Goal: Task Accomplishment & Management: Complete application form

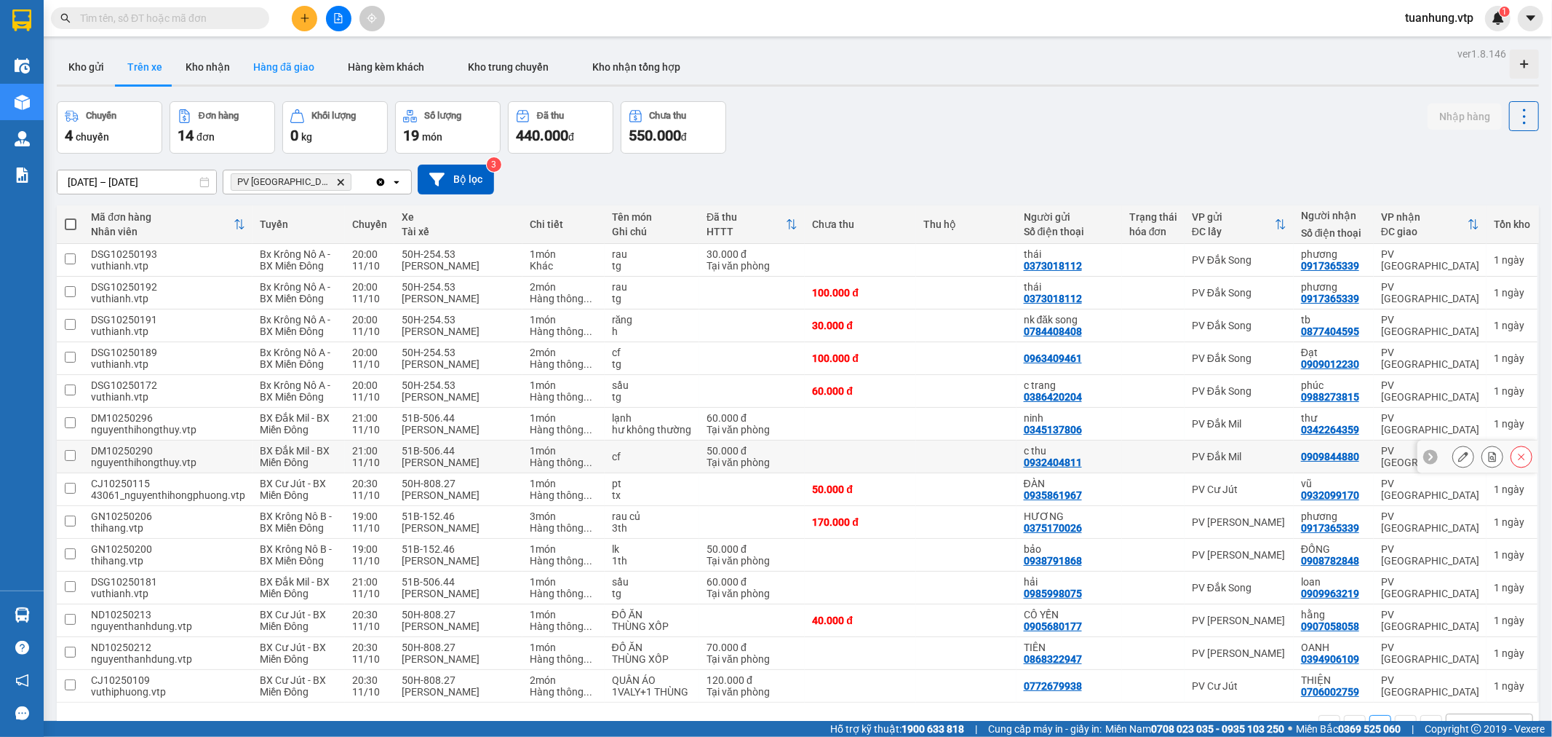
scroll to position [30, 0]
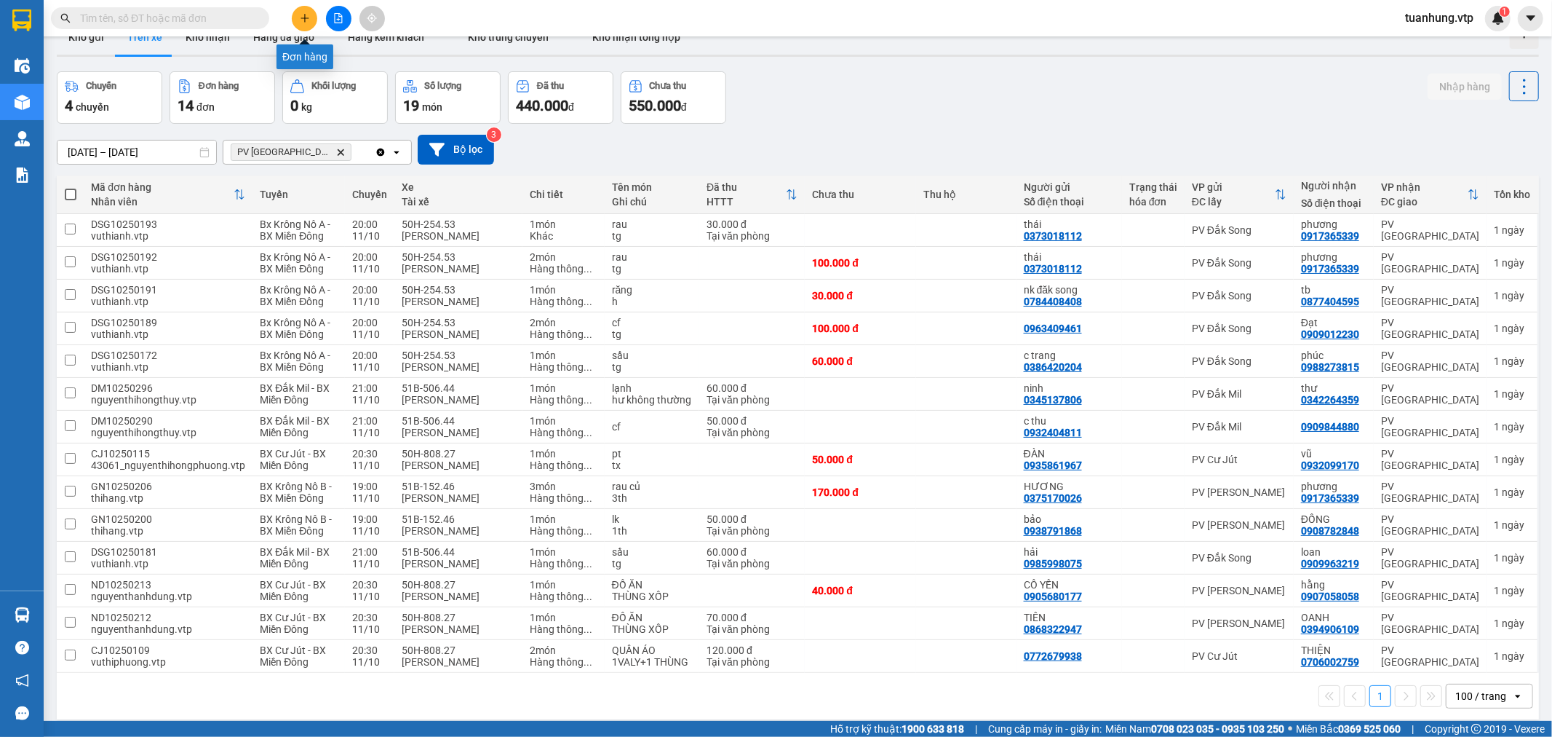
click at [304, 15] on icon "plus" at bounding box center [304, 18] width 1 height 8
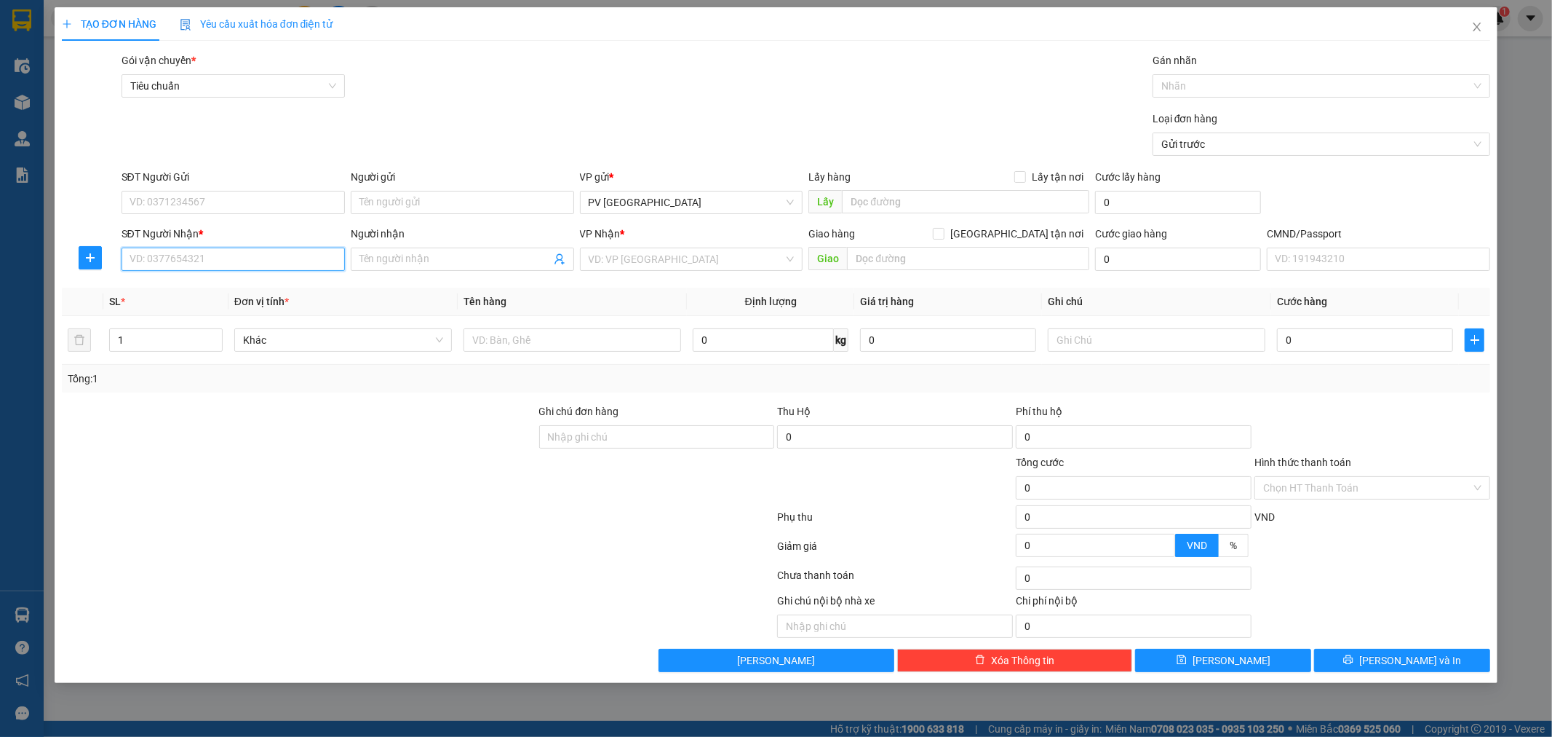
click at [252, 262] on input "SĐT Người Nhận *" at bounding box center [233, 258] width 223 height 23
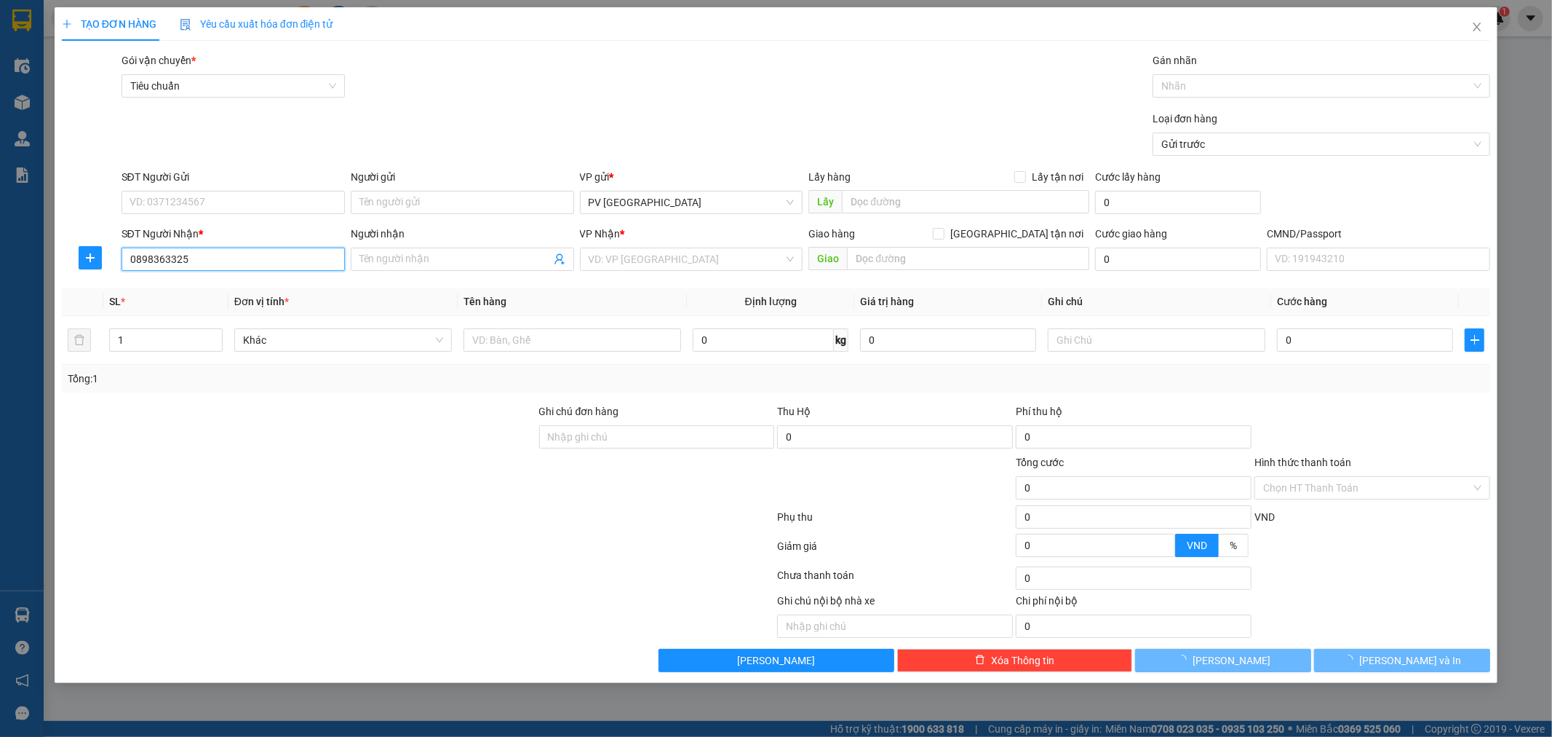
type input "0898363325"
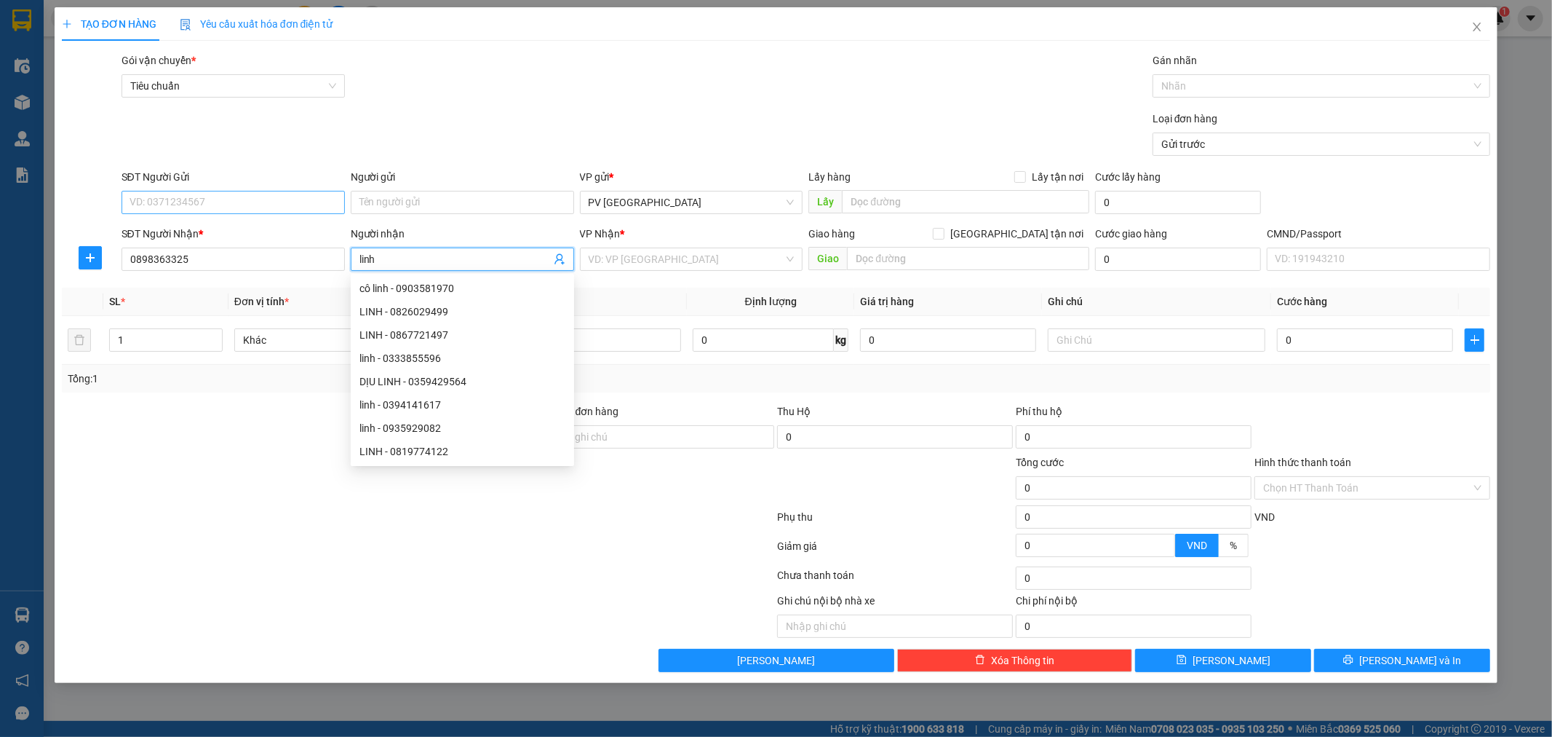
type input "linh"
click at [278, 207] on input "SĐT Người Gửi" at bounding box center [233, 202] width 223 height 23
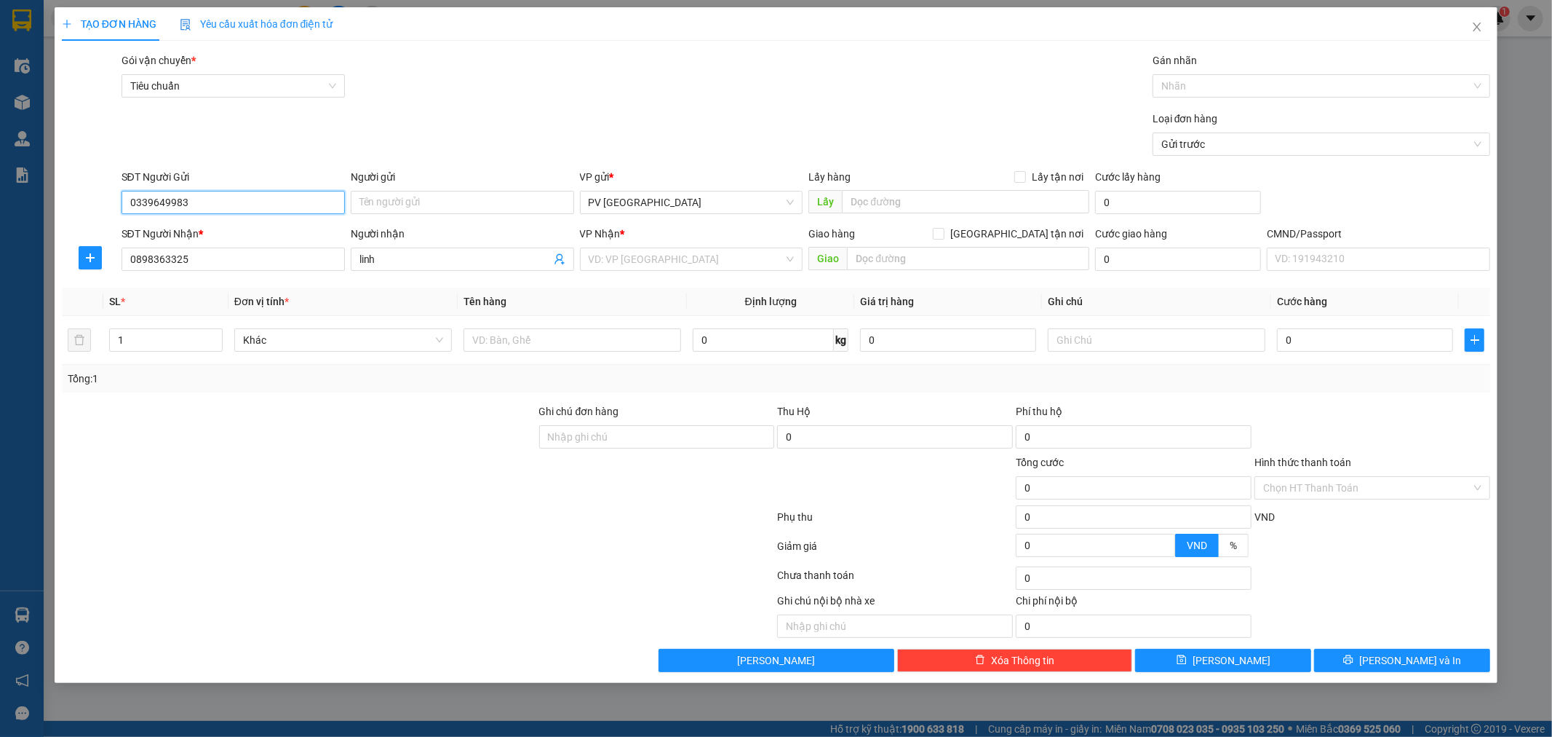
type input "0339649983"
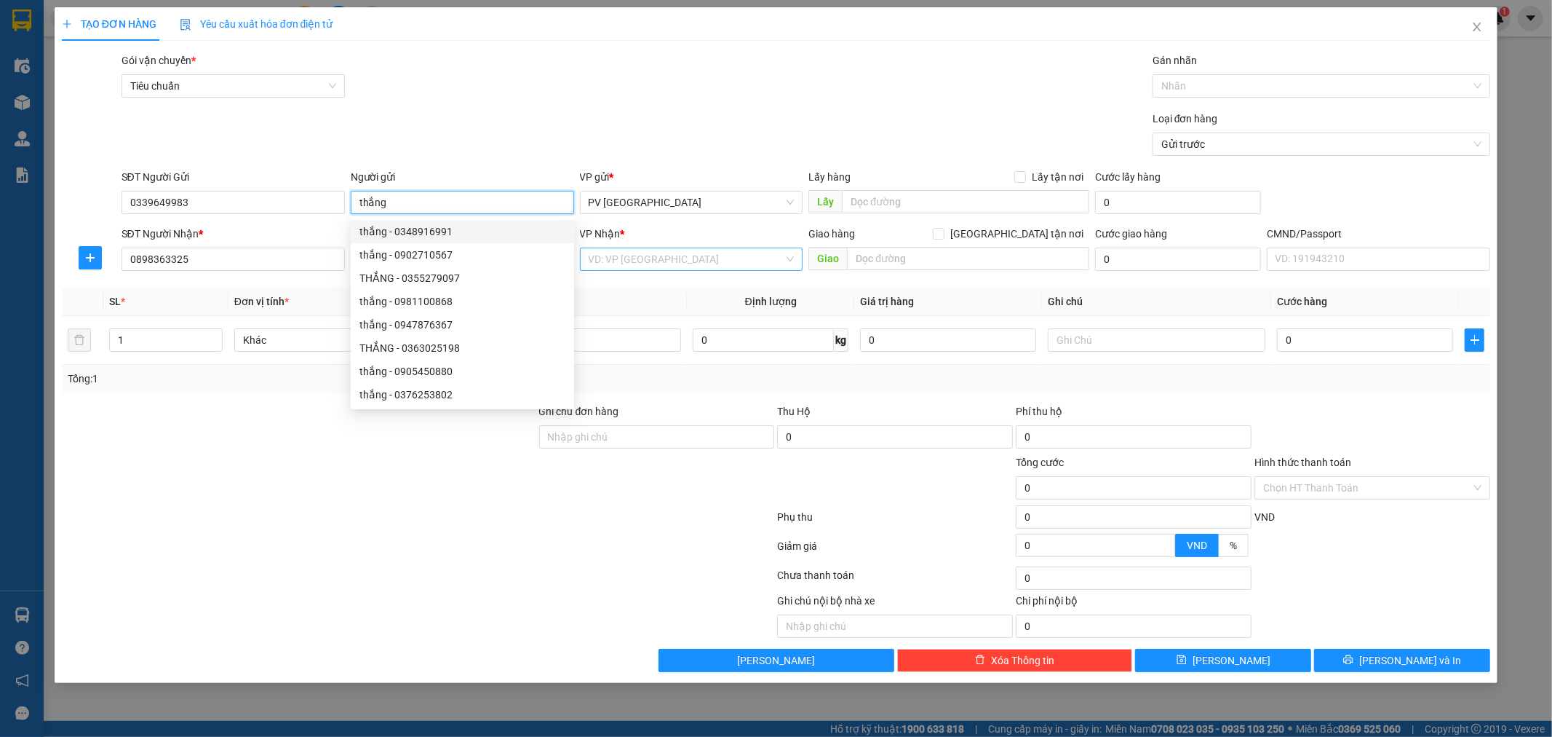
type input "thắng"
click at [655, 268] on input "search" at bounding box center [687, 259] width 196 height 22
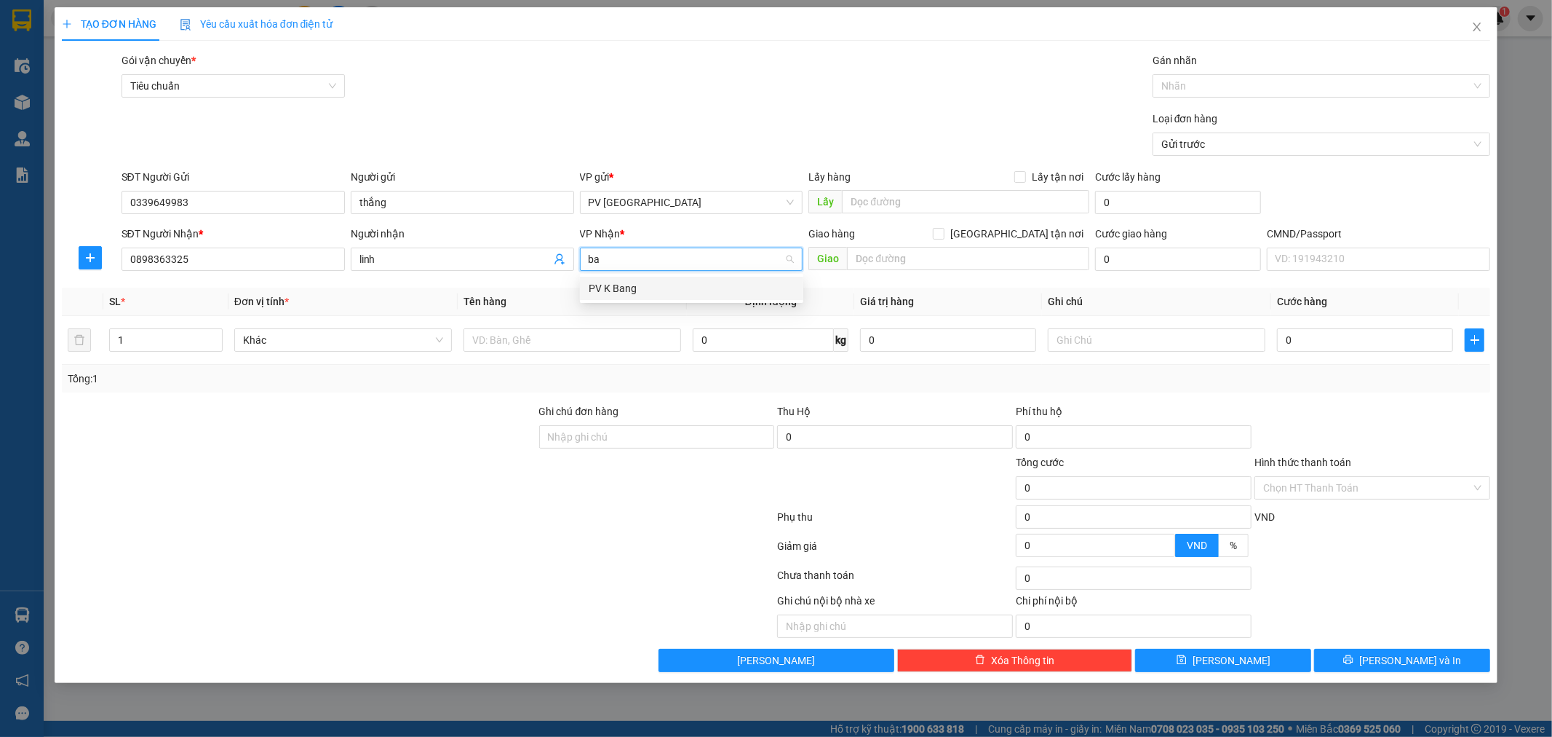
type input "b"
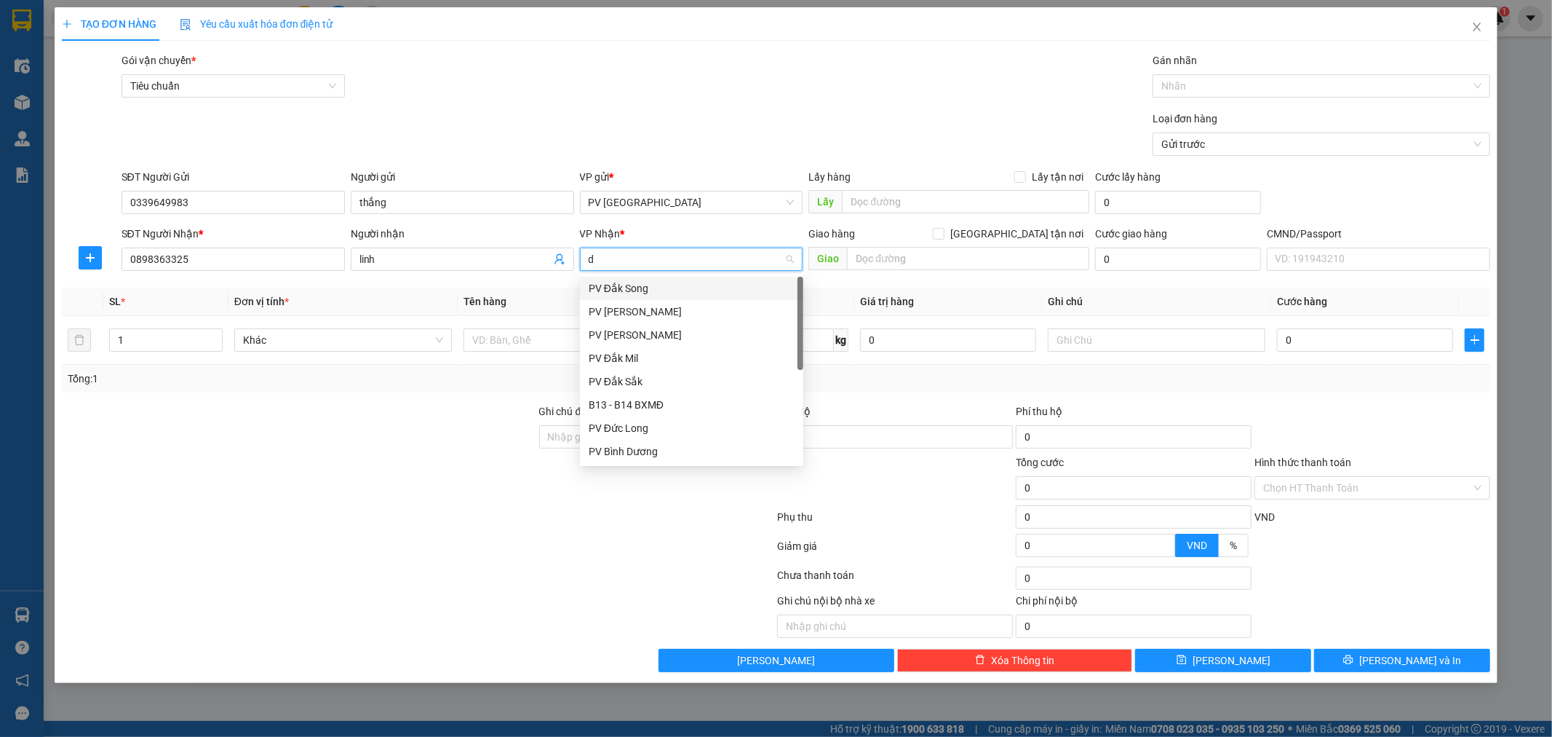
type input "dm"
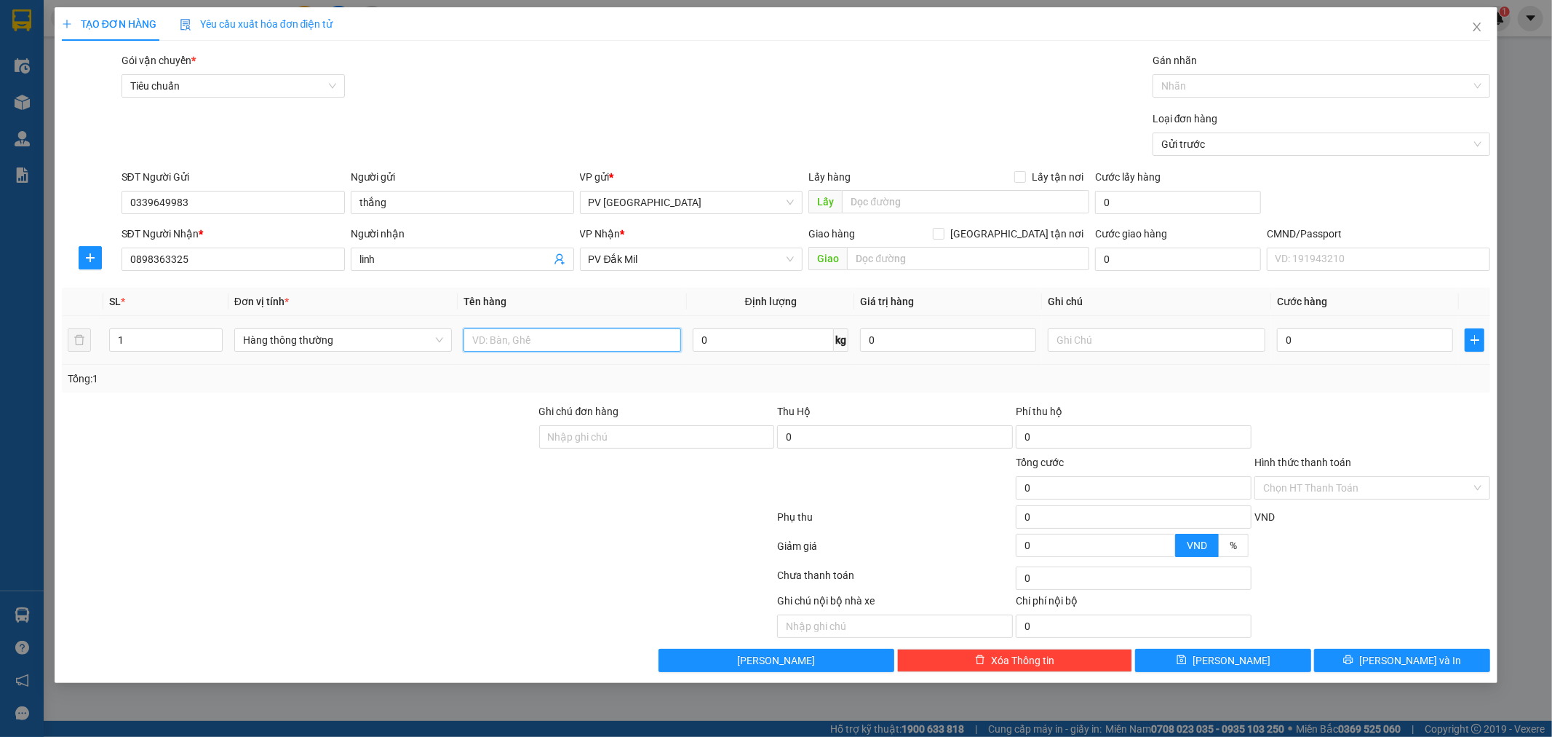
click at [555, 342] on input "text" at bounding box center [573, 339] width 218 height 23
type input "bánh canh"
type input "b"
type input "5"
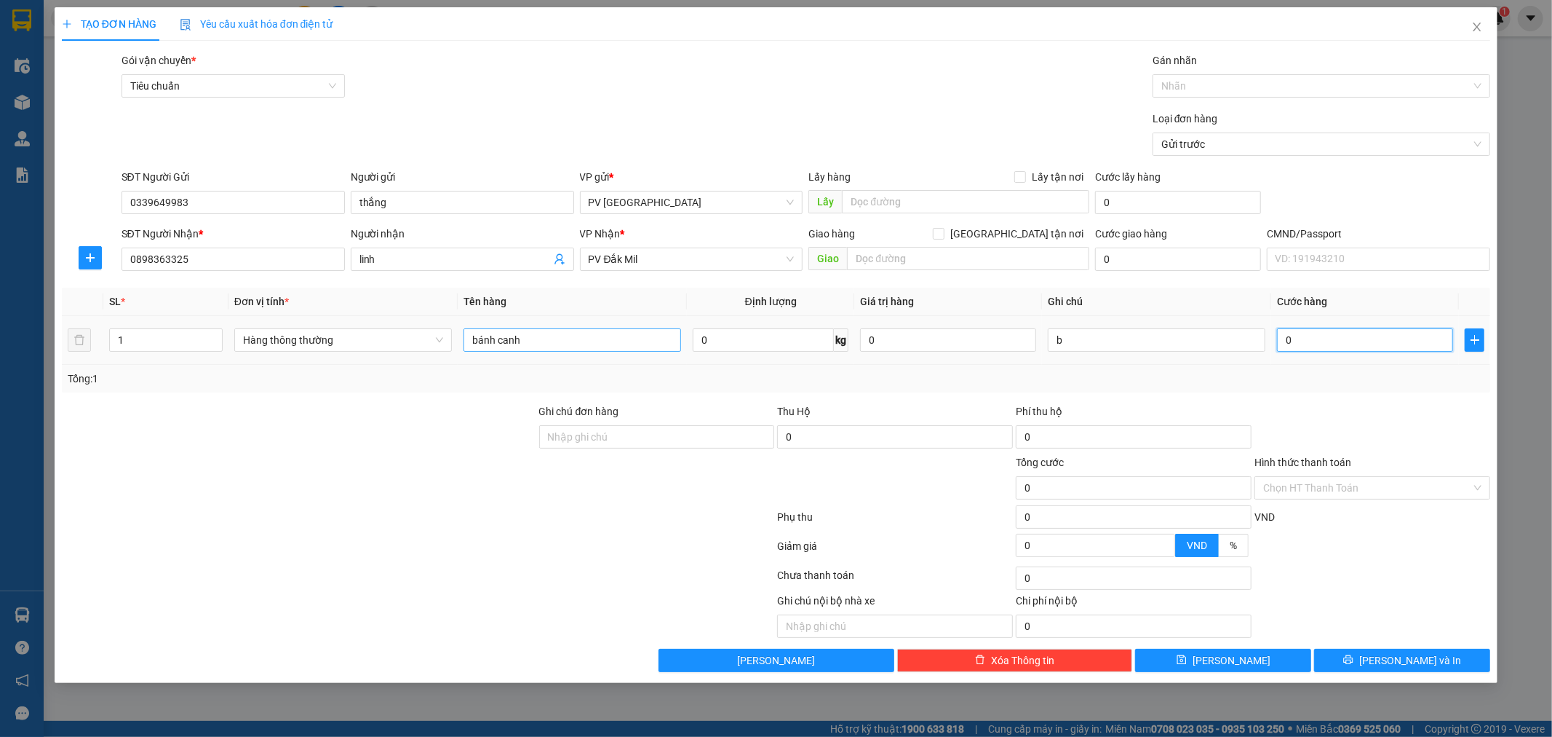
type input "5"
type input "50"
type input "500"
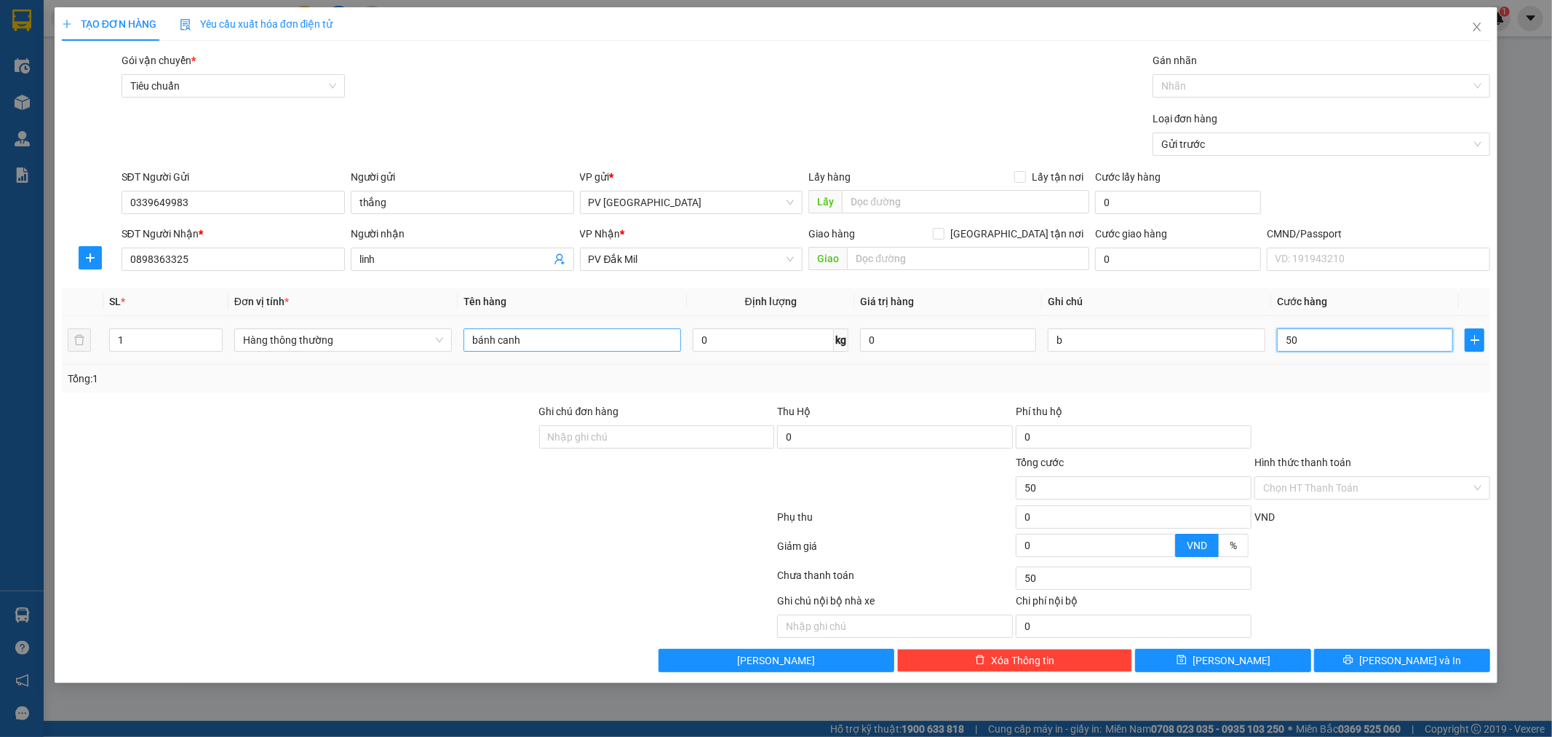
type input "500"
type input "50"
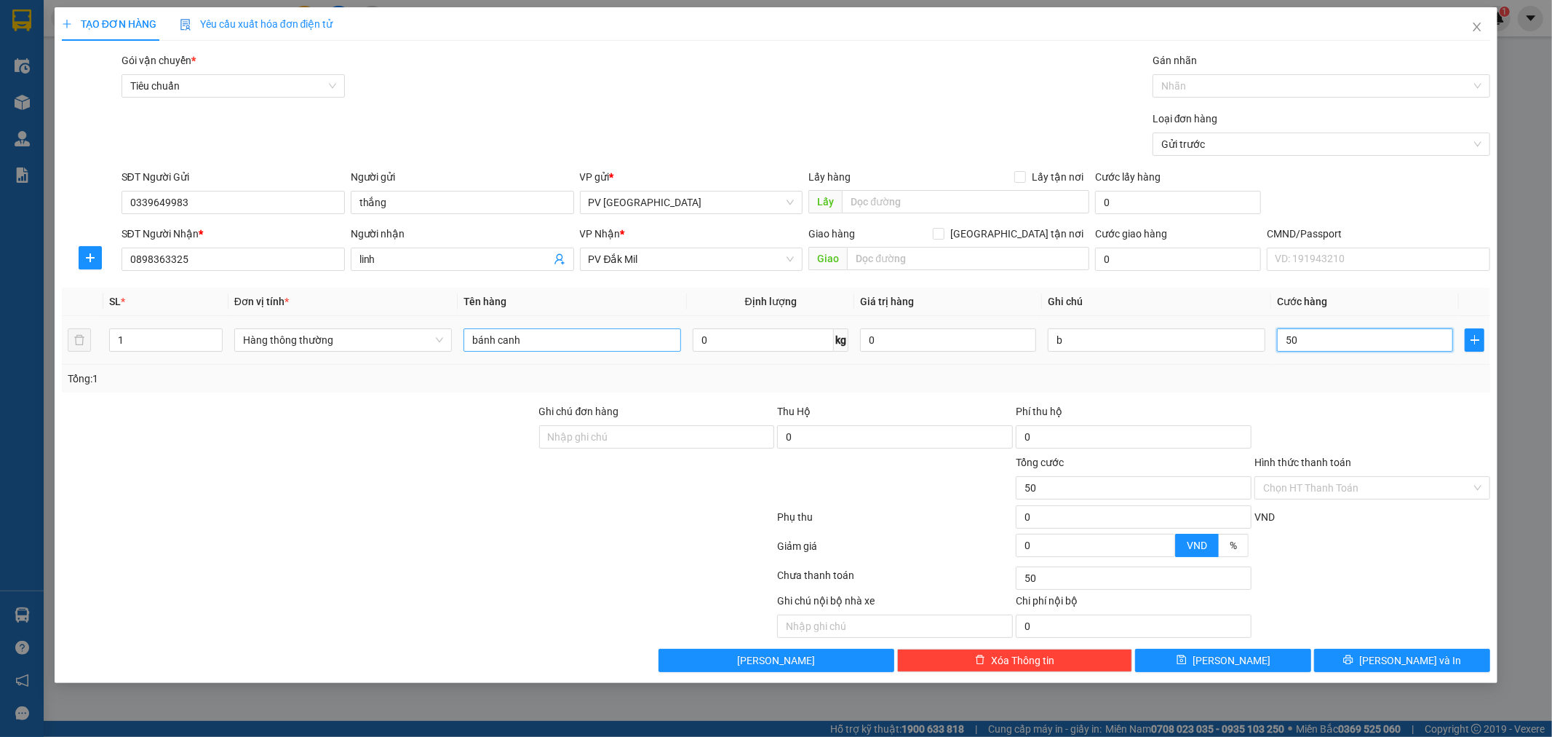
type input "5"
type input "0"
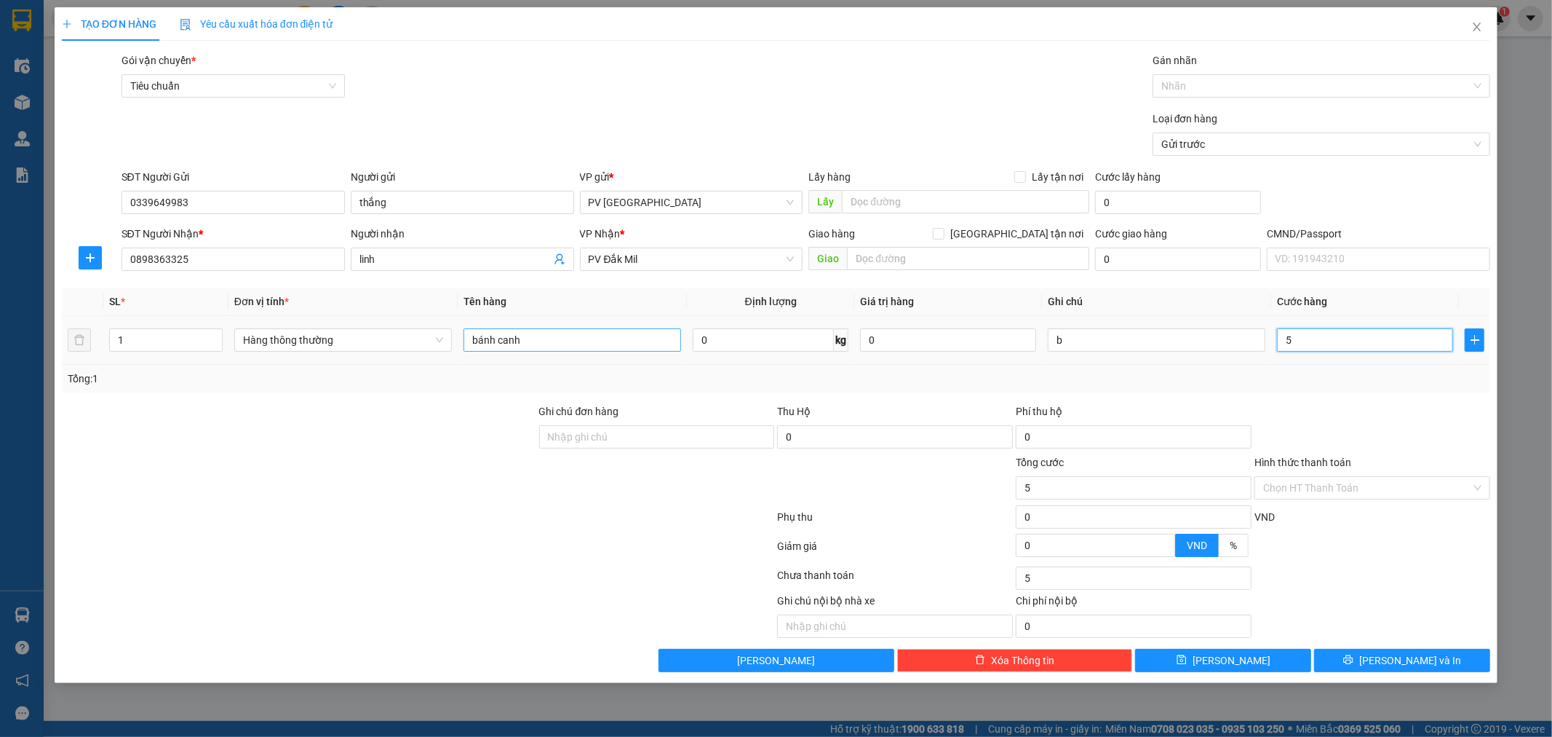
type input "0"
click at [1284, 343] on input "0" at bounding box center [1365, 339] width 176 height 23
type input "40"
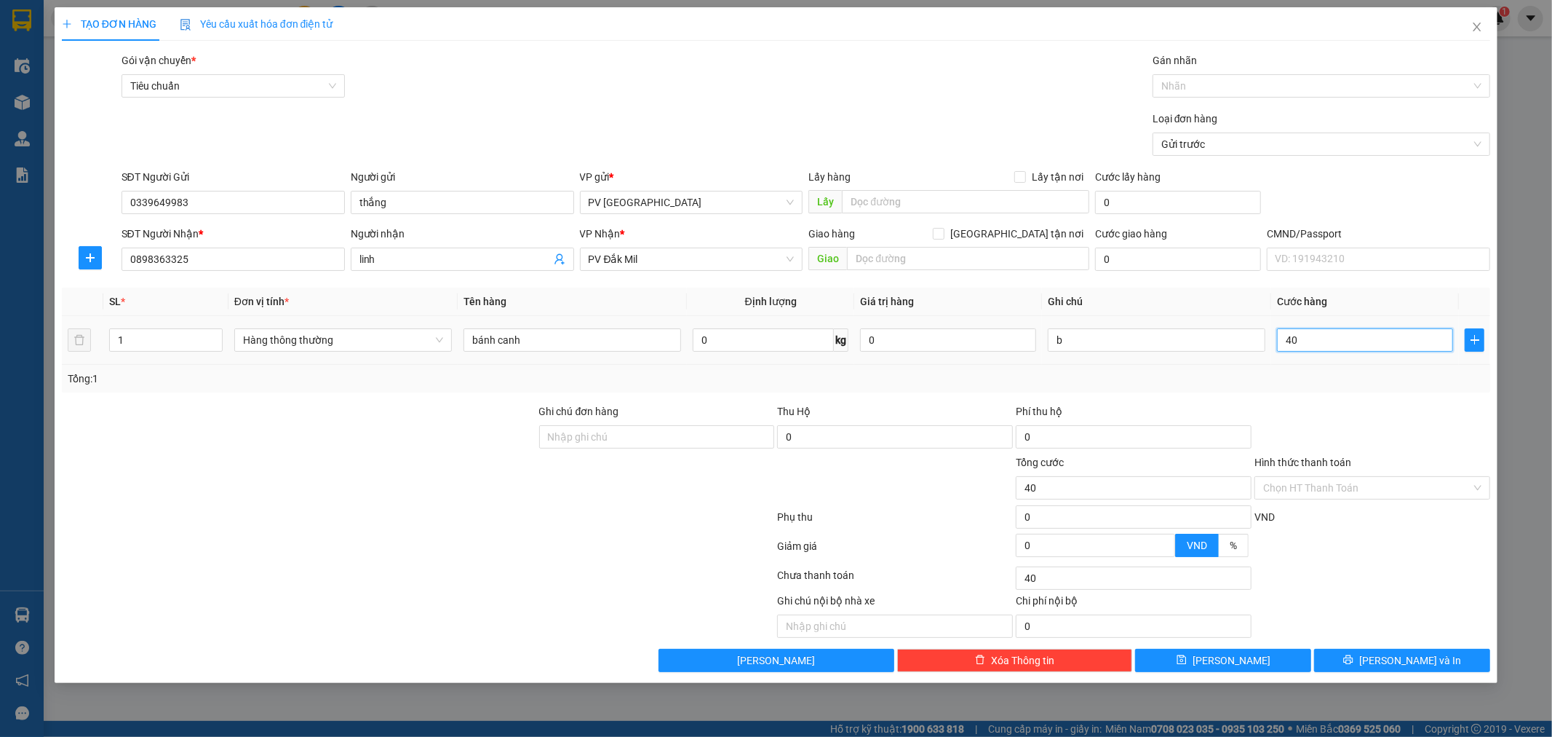
type input "400"
type input "4.000"
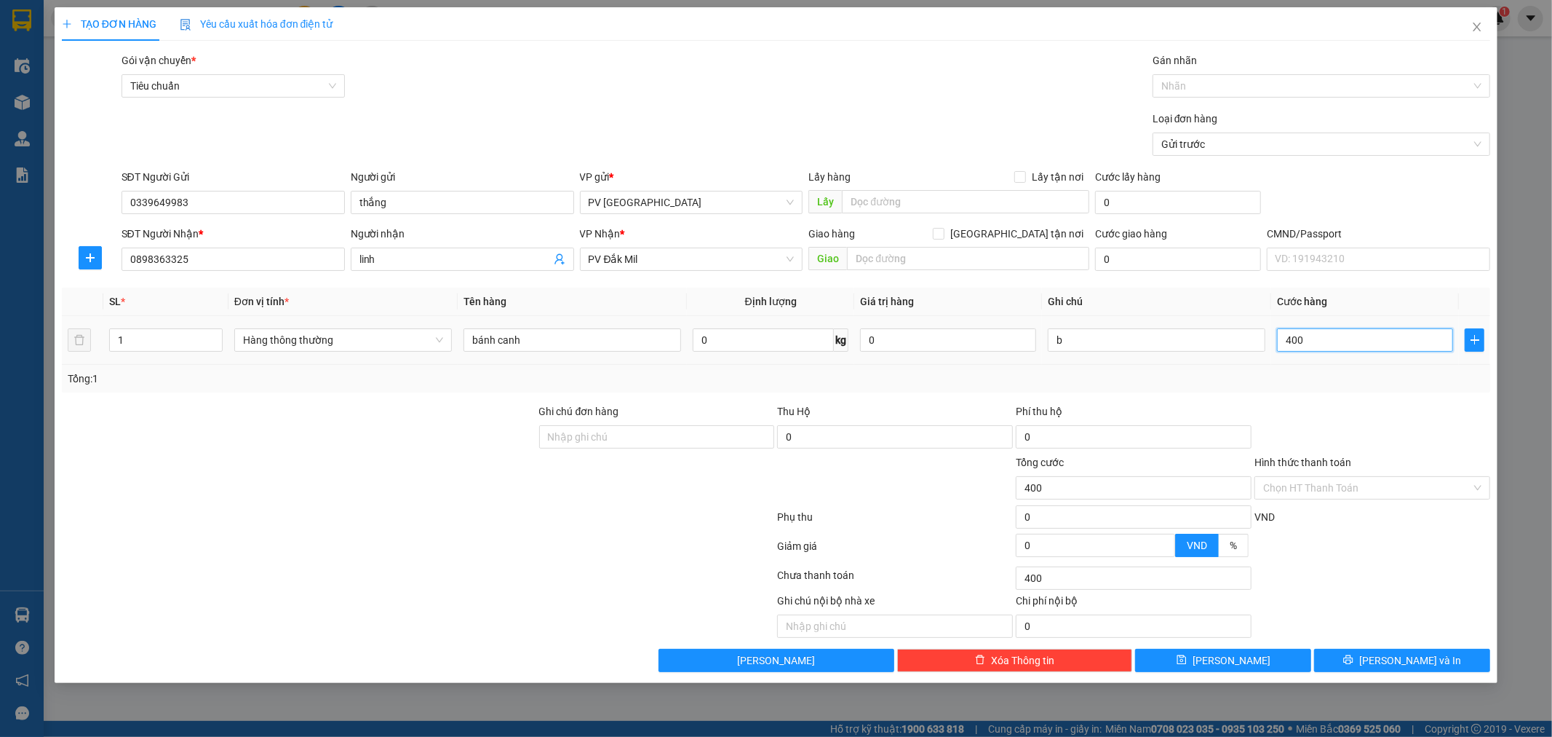
type input "4.000"
type input "40.000"
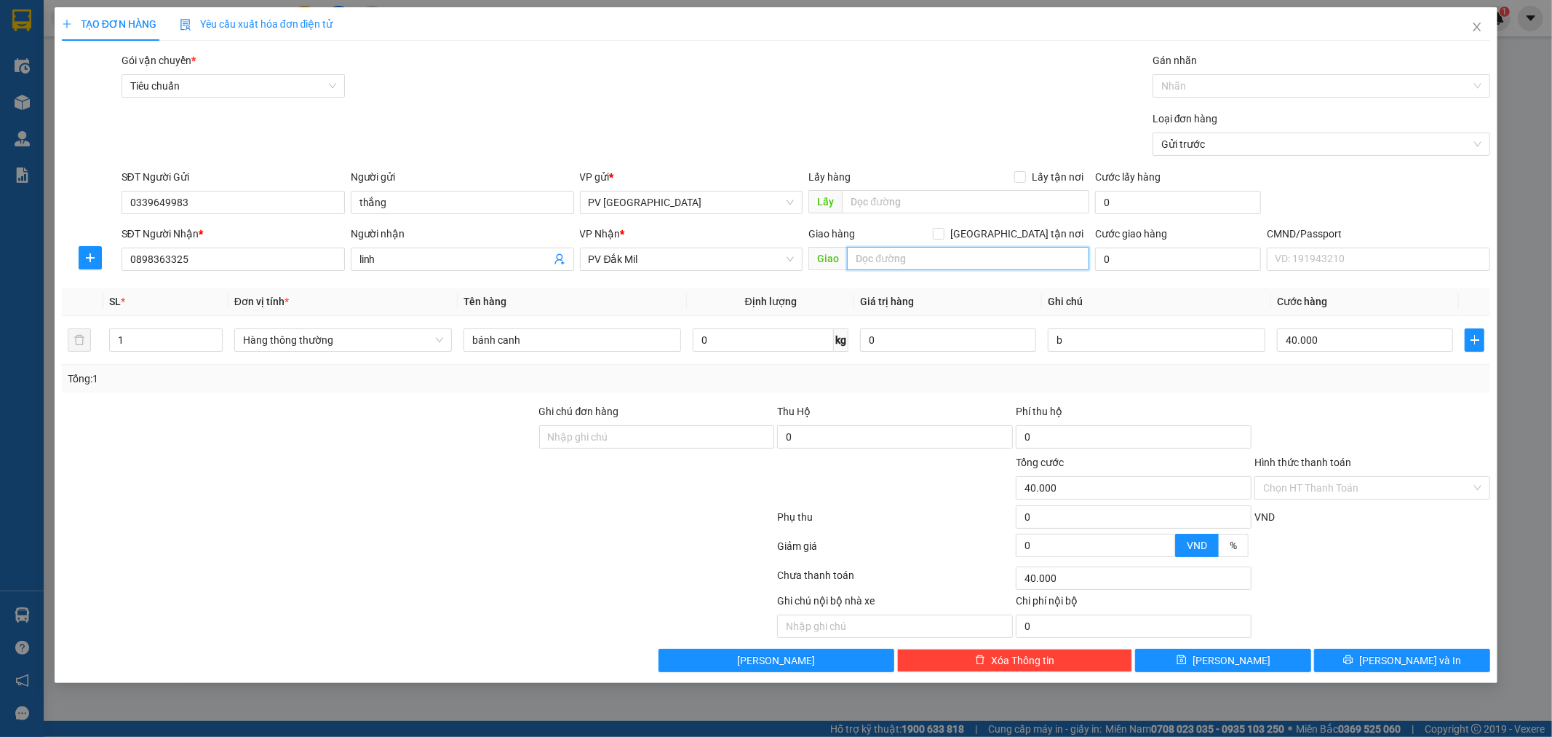
click at [940, 257] on input "text" at bounding box center [968, 258] width 242 height 23
type input "gấp"
click at [1373, 665] on button "[PERSON_NAME] và In" at bounding box center [1402, 660] width 176 height 23
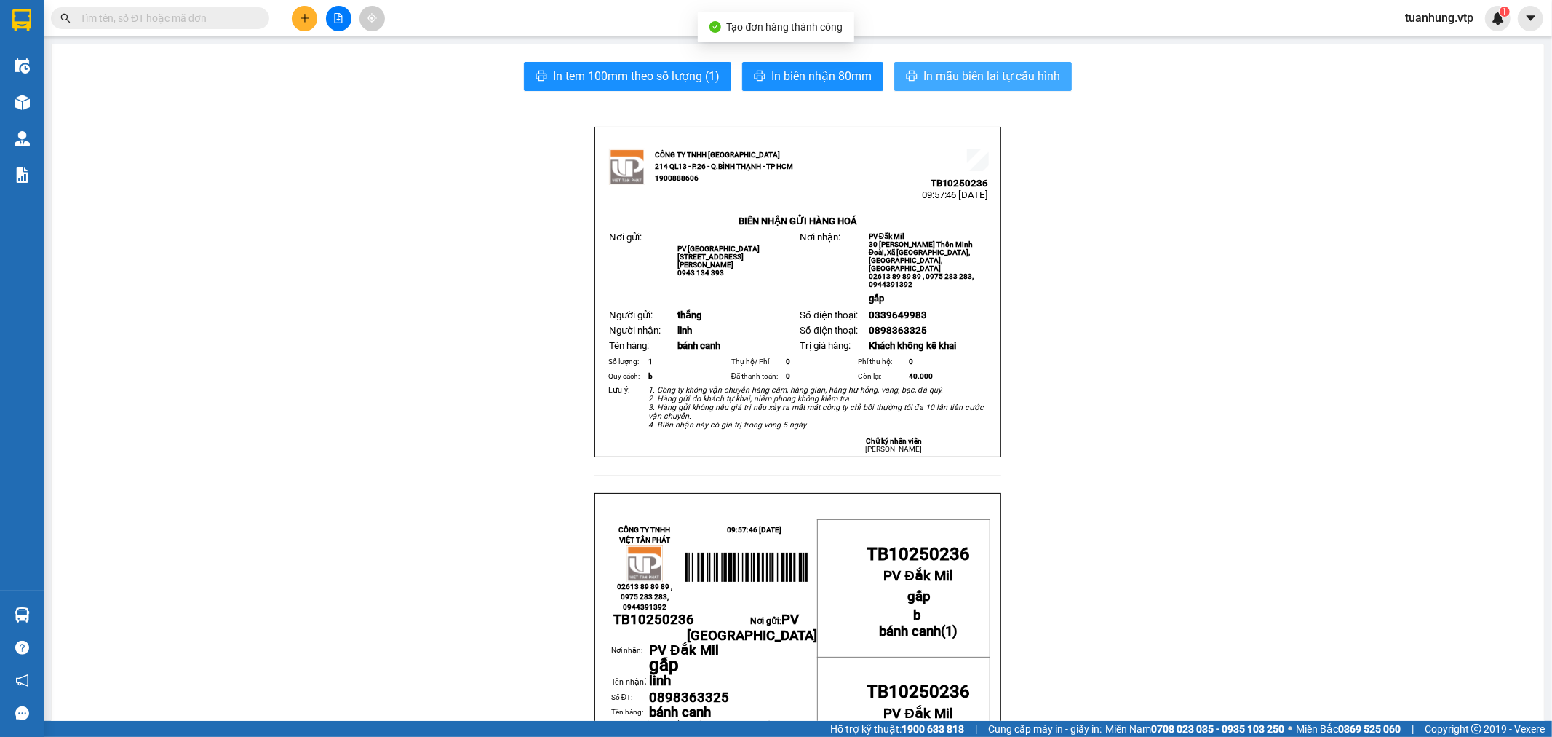
click at [1027, 76] on span "In mẫu biên lai tự cấu hình" at bounding box center [992, 76] width 137 height 18
click at [972, 80] on span "In mẫu biên lai tự cấu hình" at bounding box center [992, 76] width 137 height 18
click at [309, 23] on button at bounding box center [304, 18] width 25 height 25
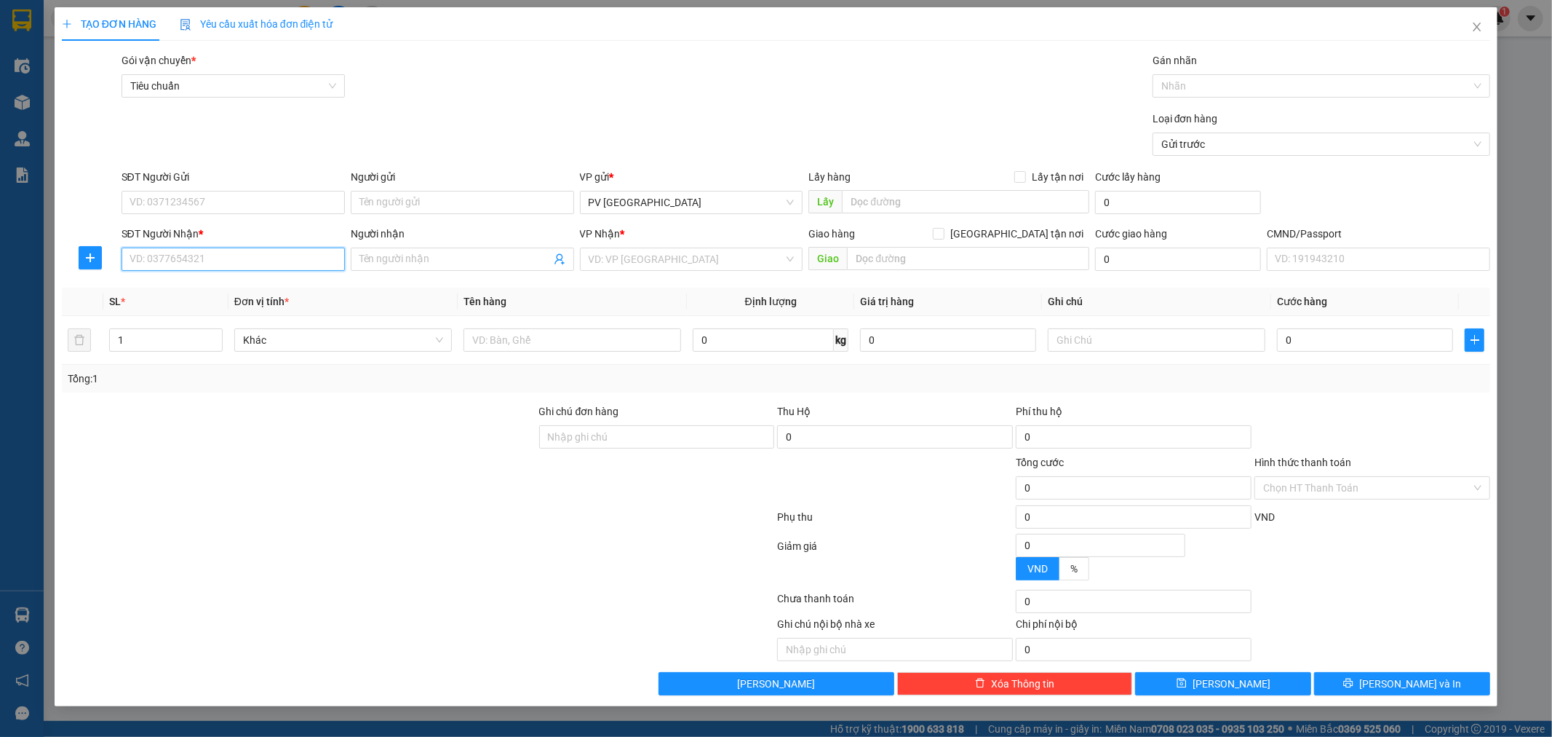
click at [297, 256] on input "SĐT Người Nhận *" at bounding box center [233, 258] width 223 height 23
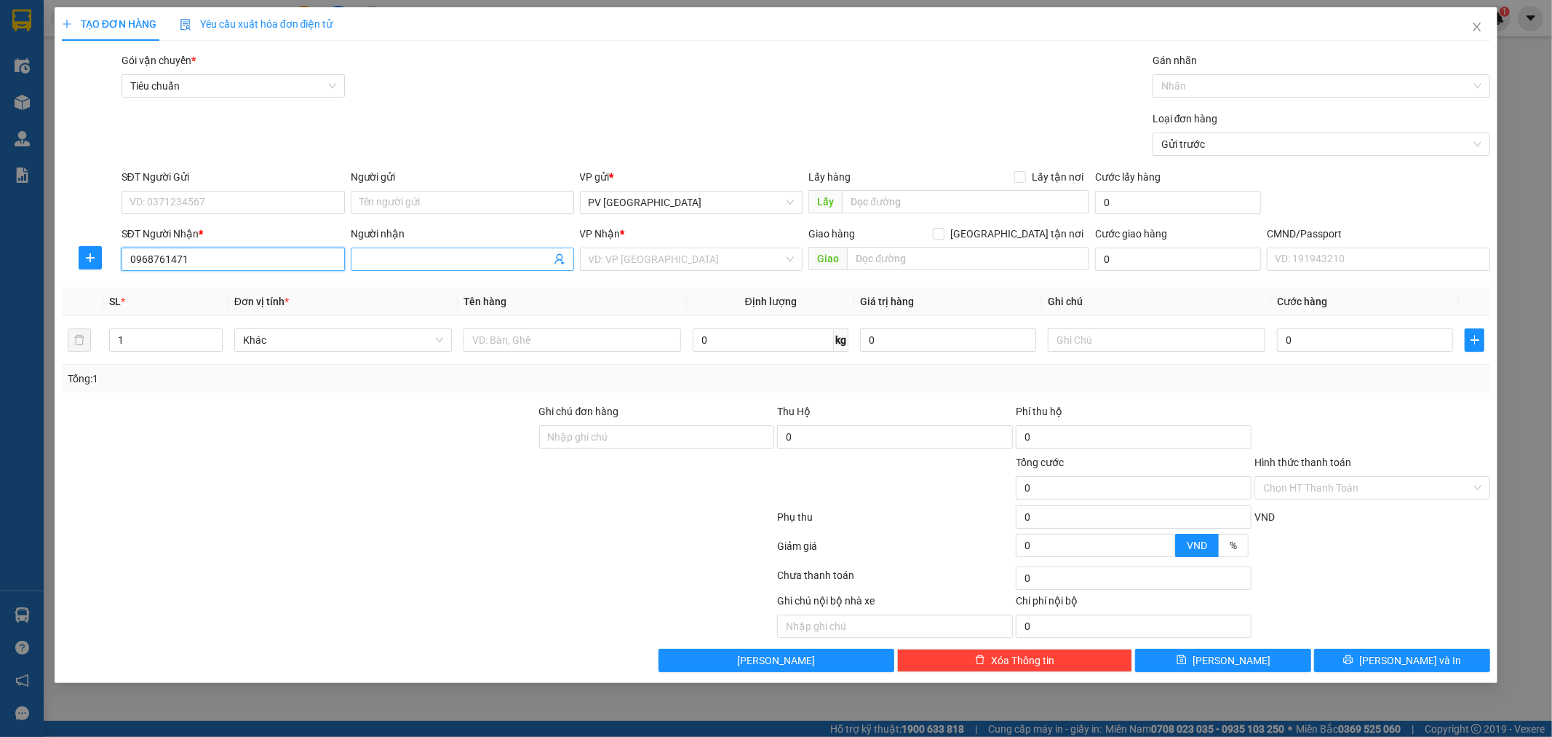
type input "0968761471"
click at [405, 266] on input "Người nhận" at bounding box center [455, 259] width 191 height 16
type input "dịu anh"
click at [266, 208] on input "SĐT Người Gửi" at bounding box center [233, 202] width 223 height 23
type input "0935267438"
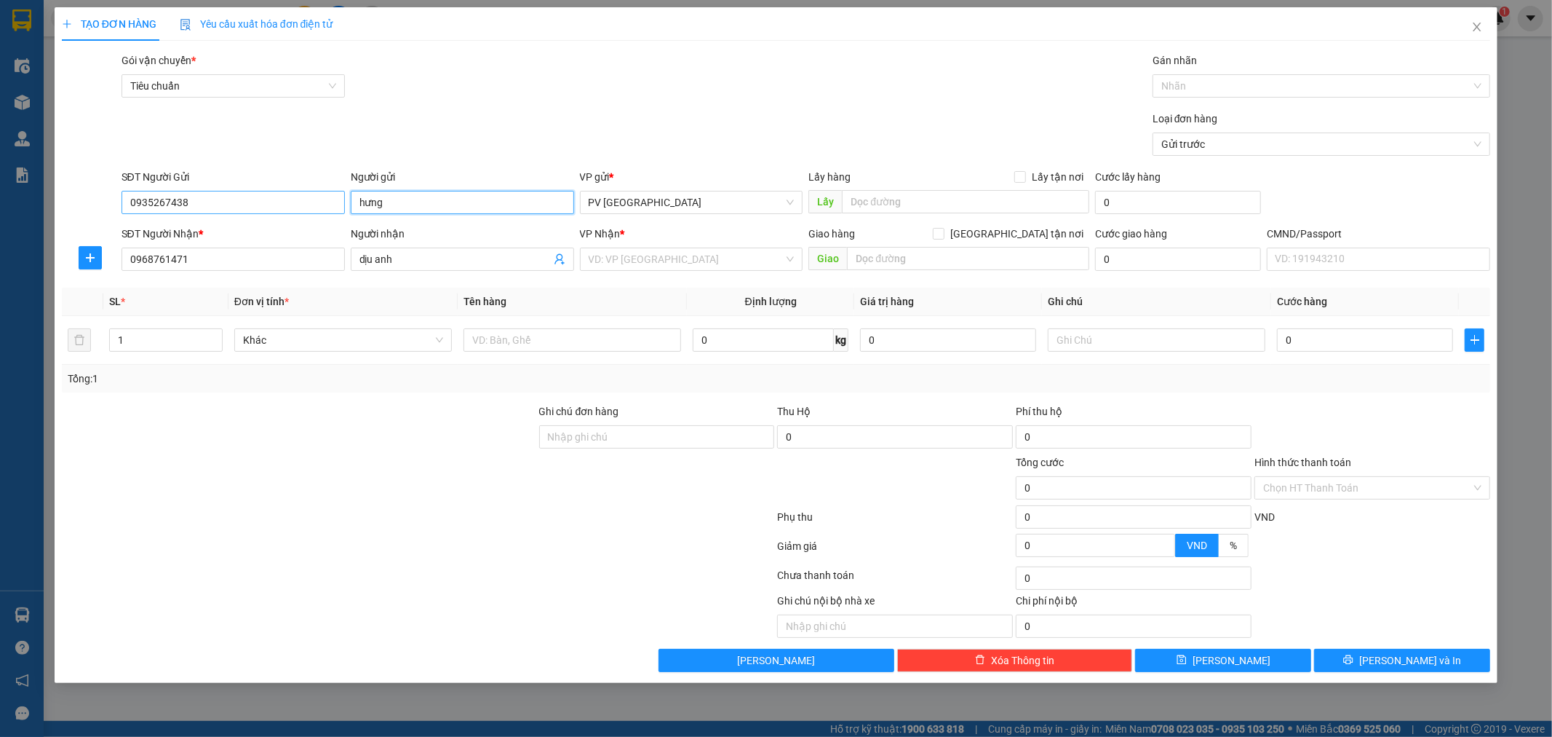
type input "hưng"
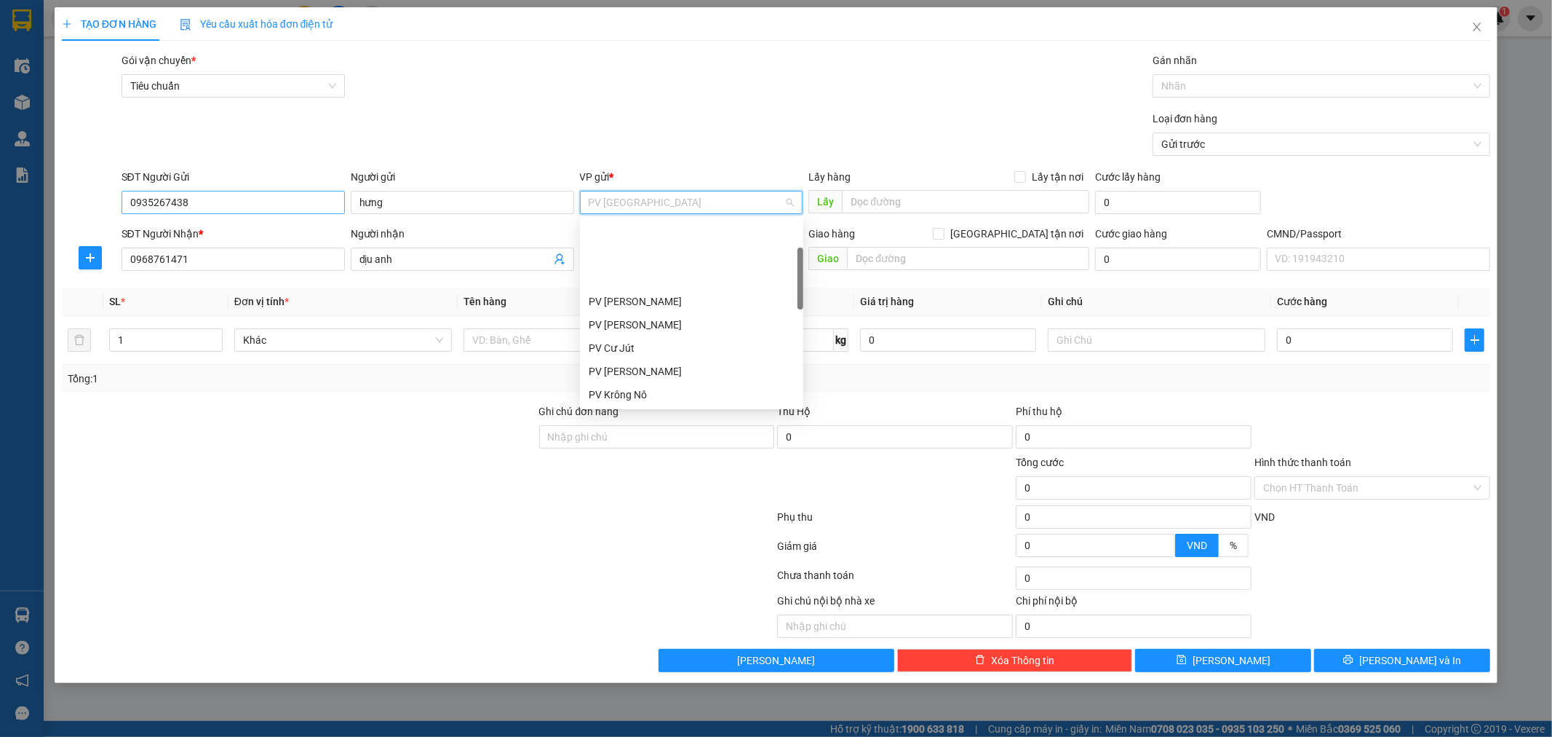
scroll to position [92, 0]
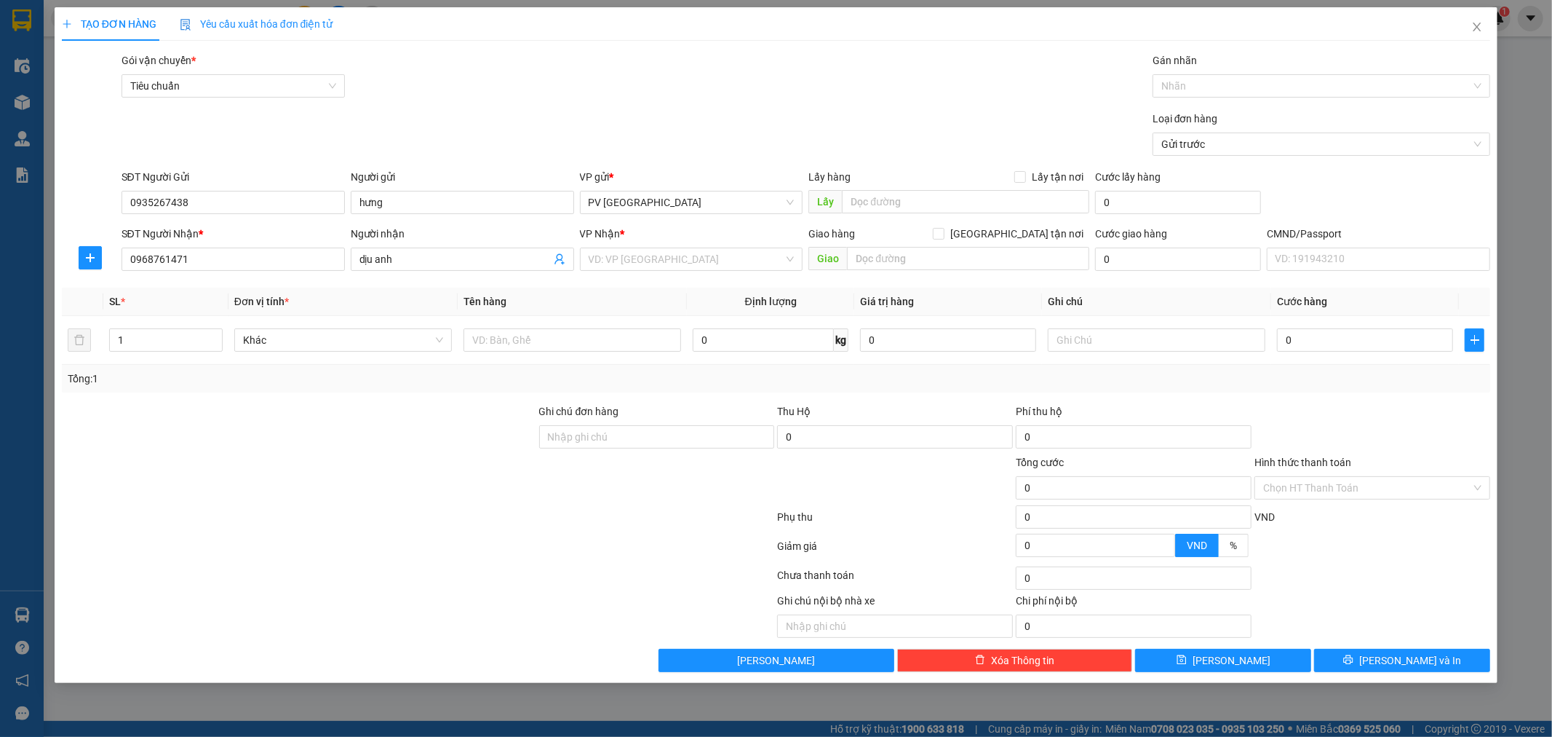
drag, startPoint x: 408, startPoint y: 514, endPoint x: 431, endPoint y: 499, distance: 27.5
click at [411, 512] on div at bounding box center [418, 519] width 716 height 29
click at [680, 260] on input "search" at bounding box center [687, 259] width 196 height 22
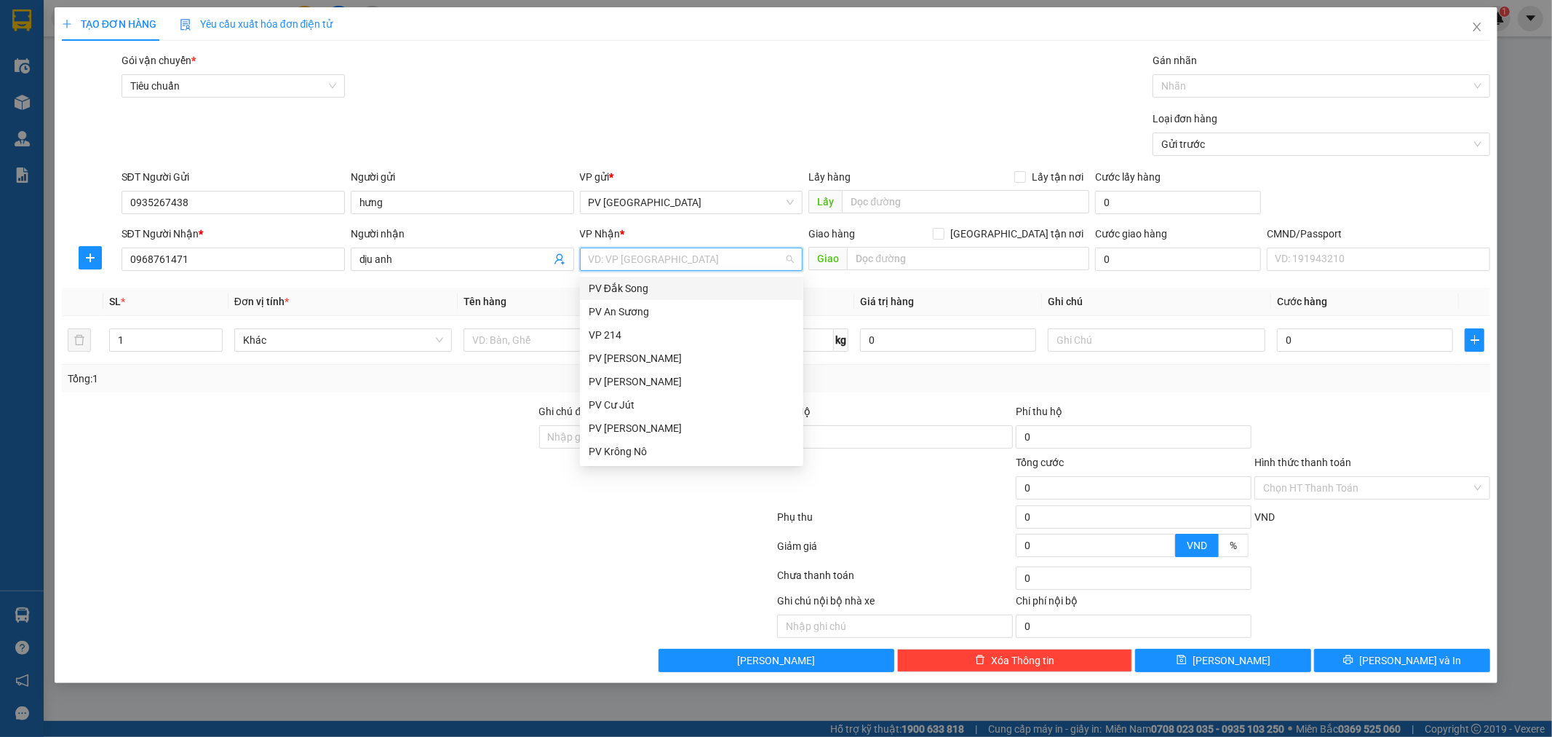
type input "d"
click at [673, 280] on div "PV Đắk Song" at bounding box center [692, 288] width 206 height 16
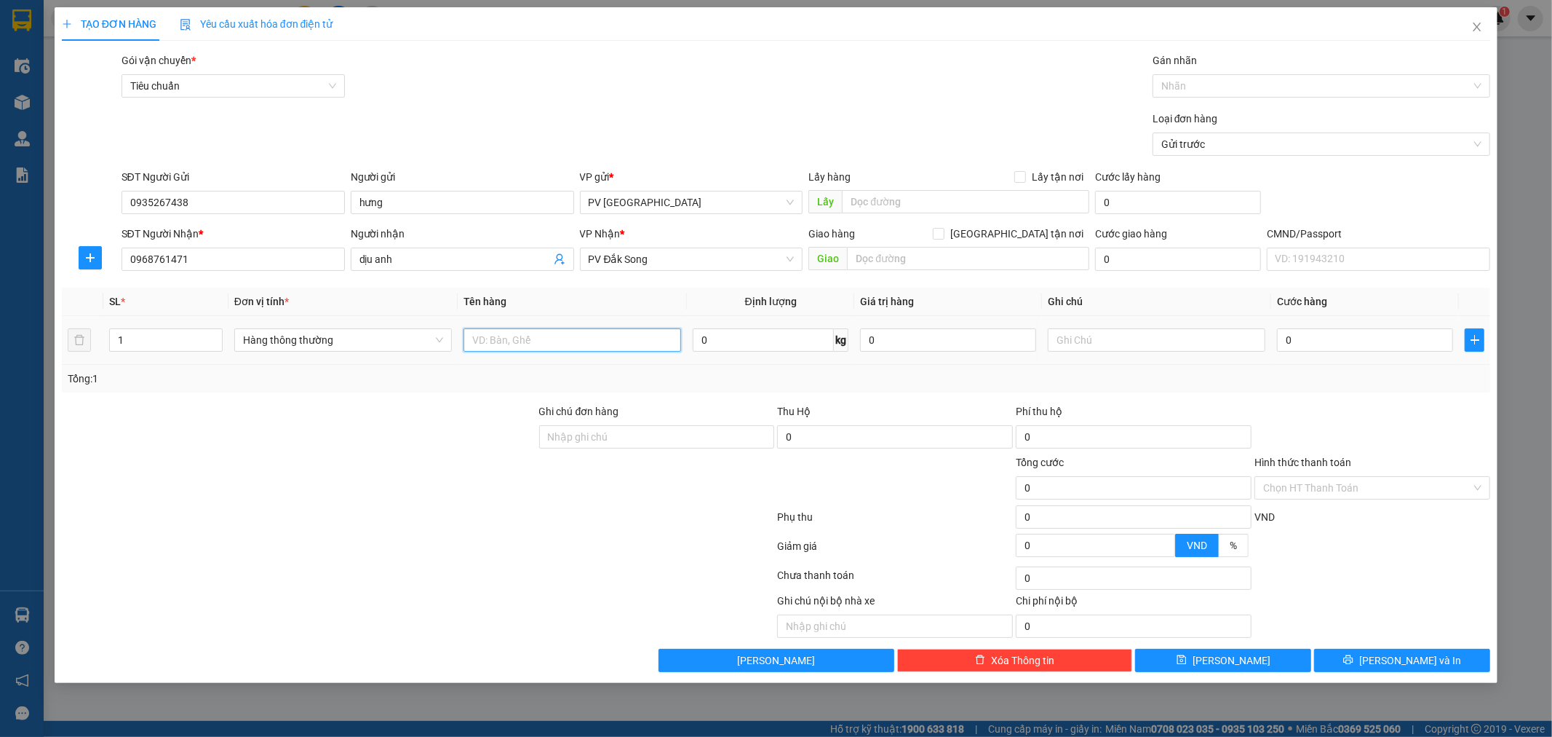
click at [627, 349] on input "text" at bounding box center [573, 339] width 218 height 23
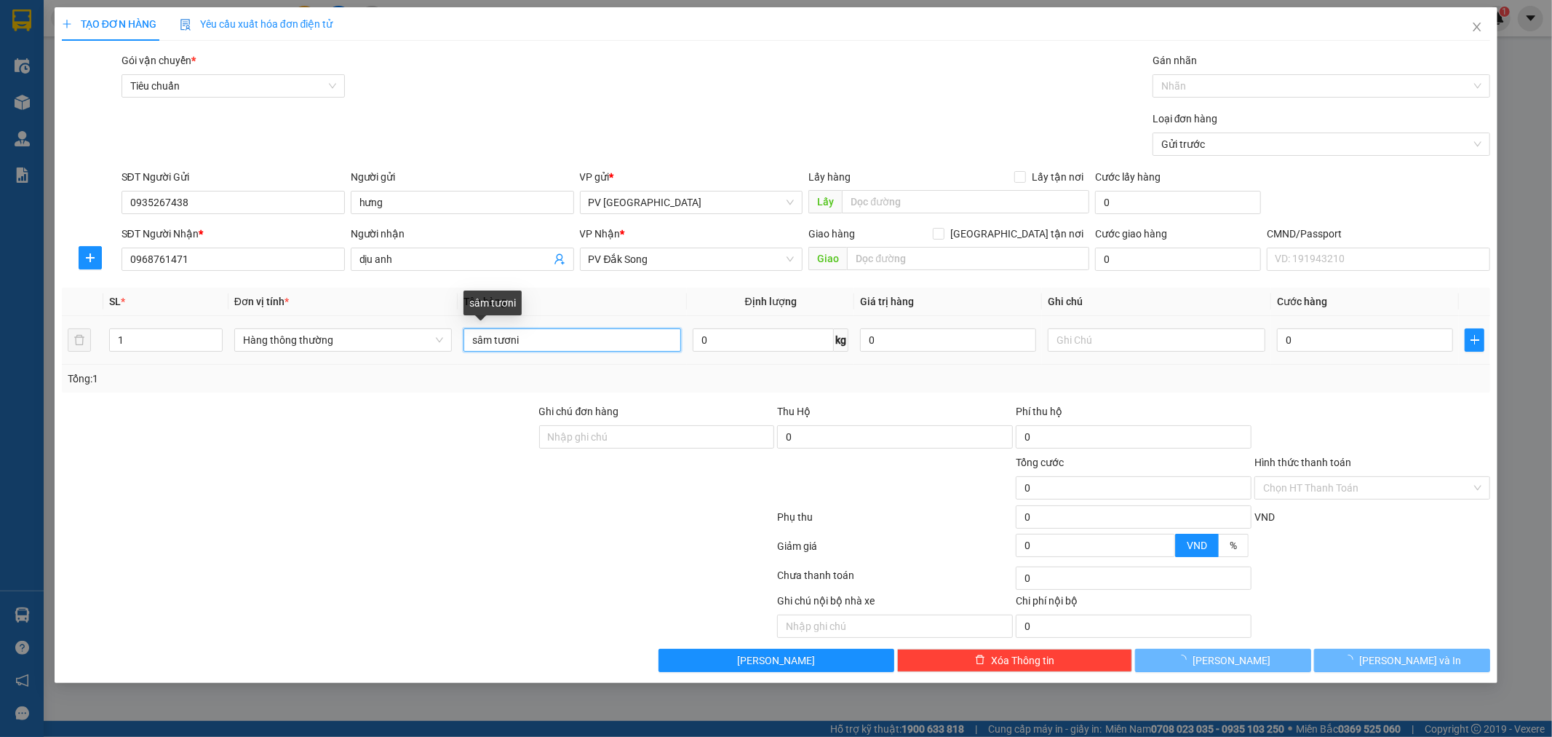
click at [533, 342] on input "sâm tươni" at bounding box center [573, 339] width 218 height 23
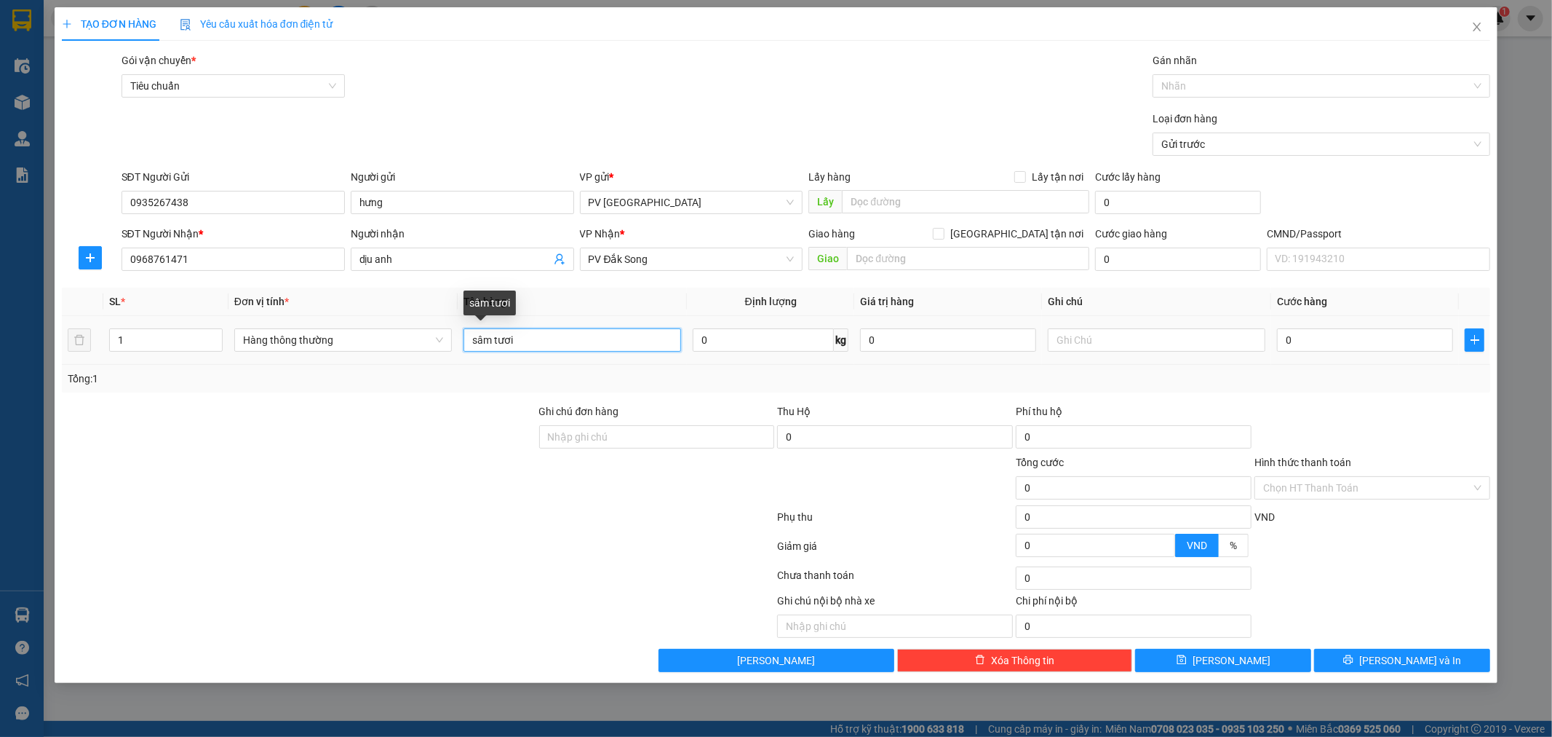
type input "sâm tươi"
type input "h"
type input "4"
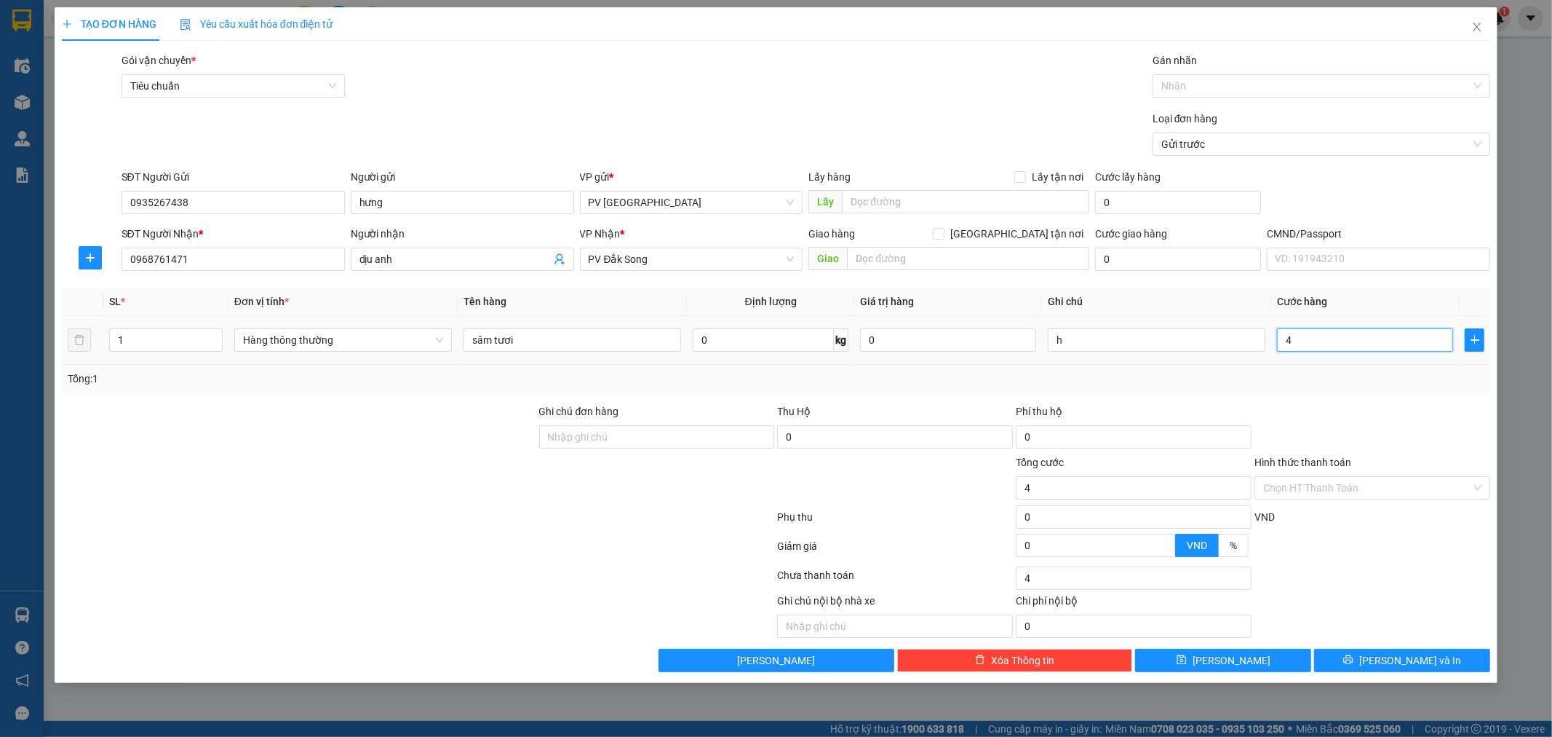
type input "40"
type input "400"
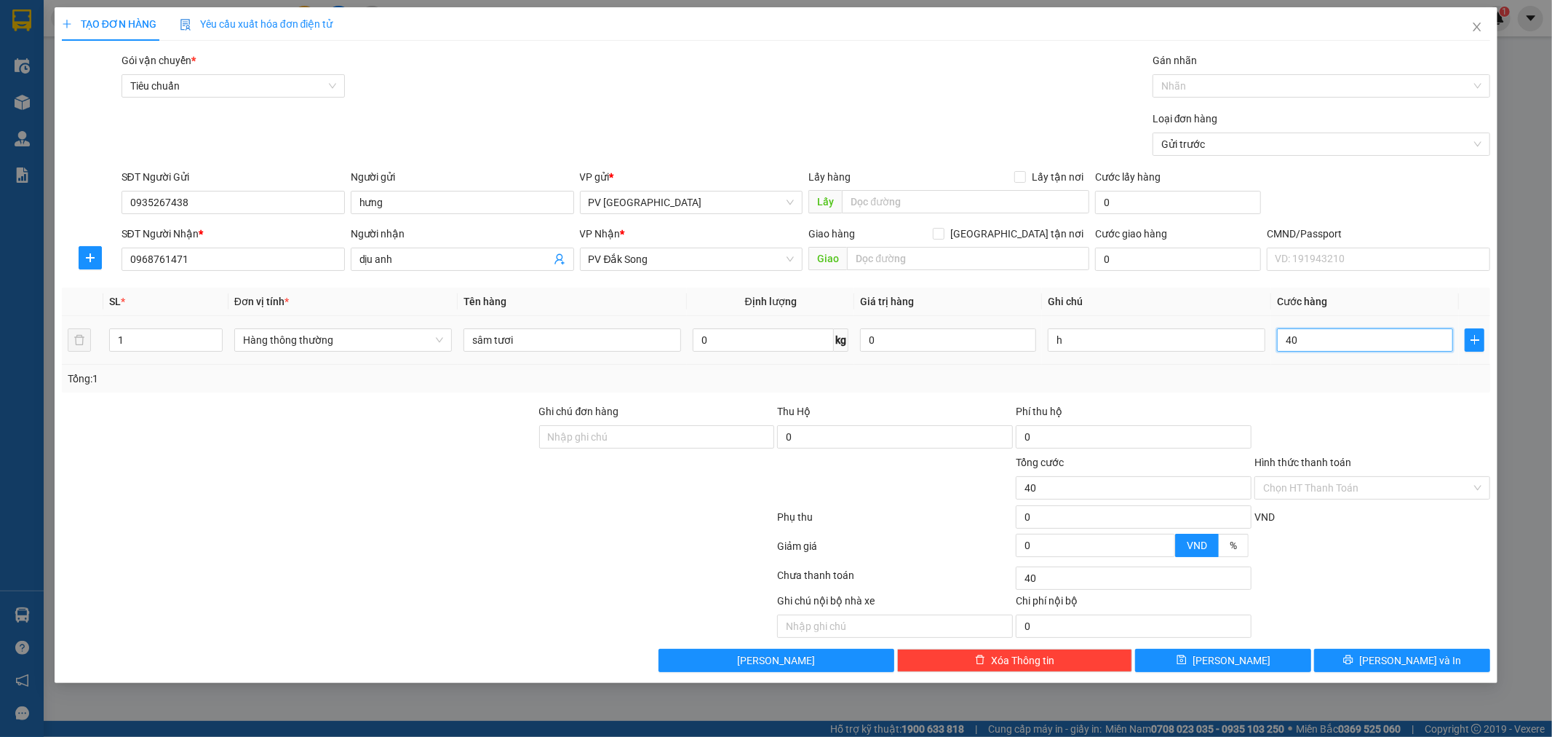
type input "400"
type input "4.000"
type input "40.000"
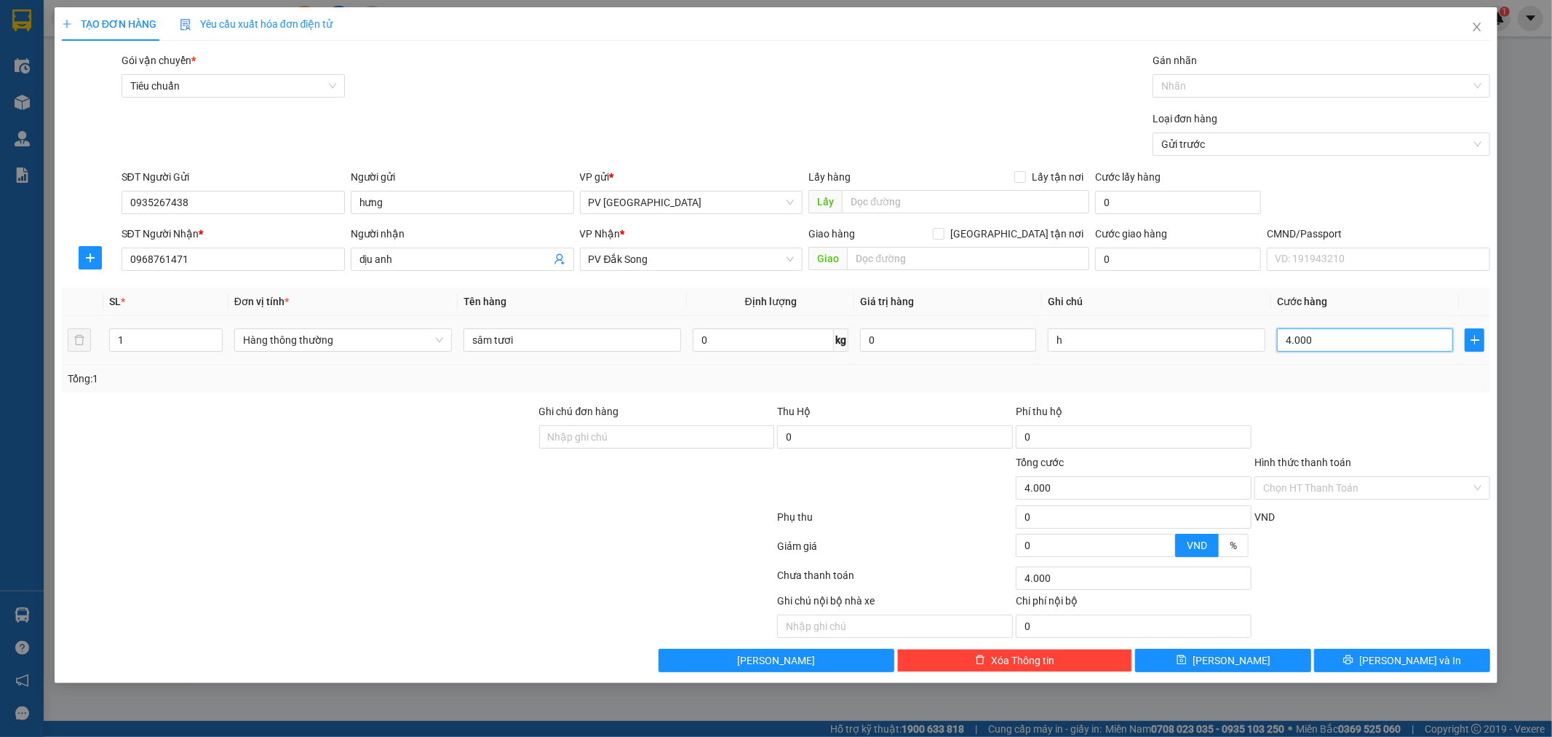
type input "40.000"
click at [957, 255] on input "text" at bounding box center [968, 258] width 242 height 23
type input "h"
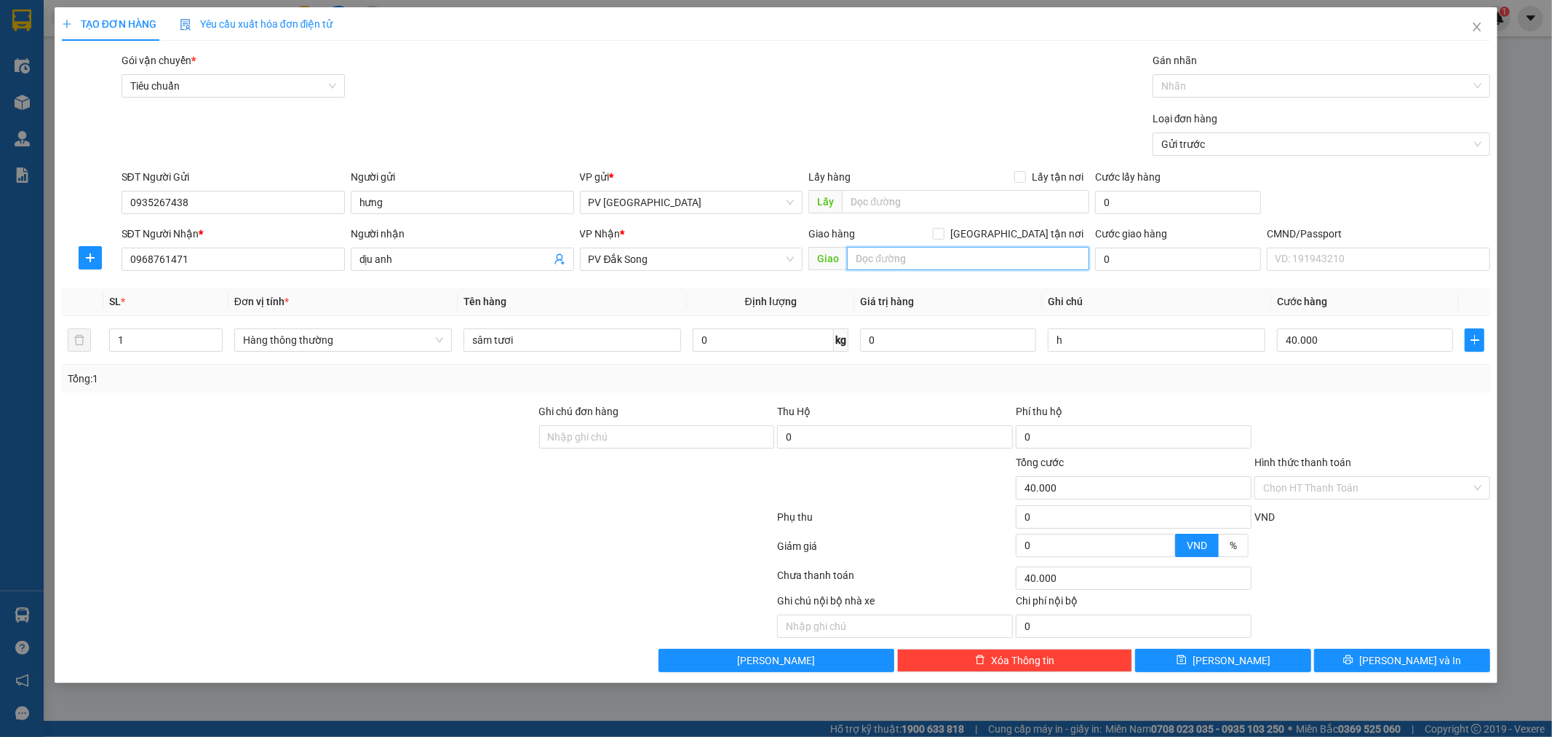
paste input "N"
click at [1482, 485] on div "Chọn HT Thanh Toán" at bounding box center [1373, 487] width 236 height 23
type input "Nhẹ tay hư ko đền"
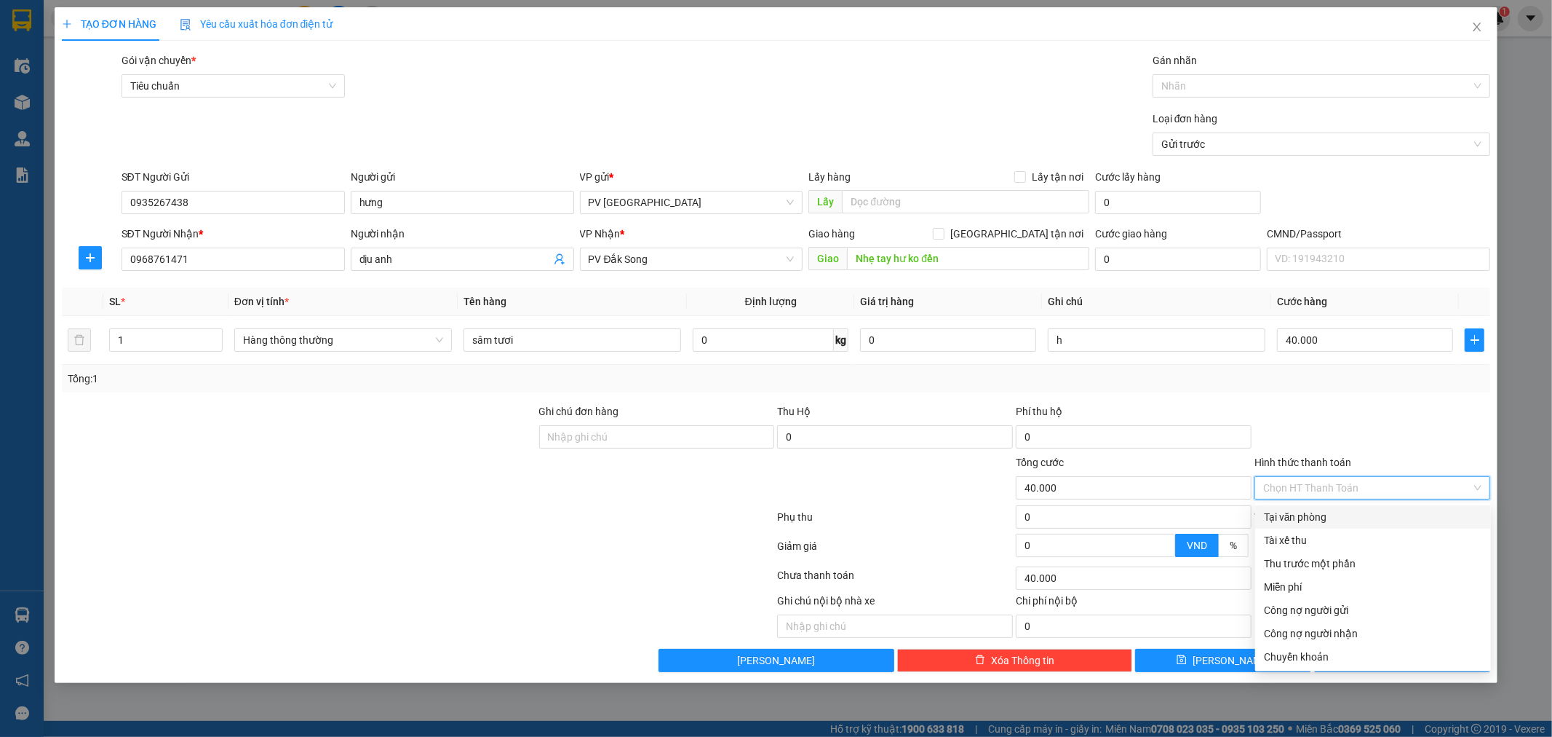
click at [1405, 512] on div "Tại văn phòng" at bounding box center [1373, 517] width 218 height 16
type input "0"
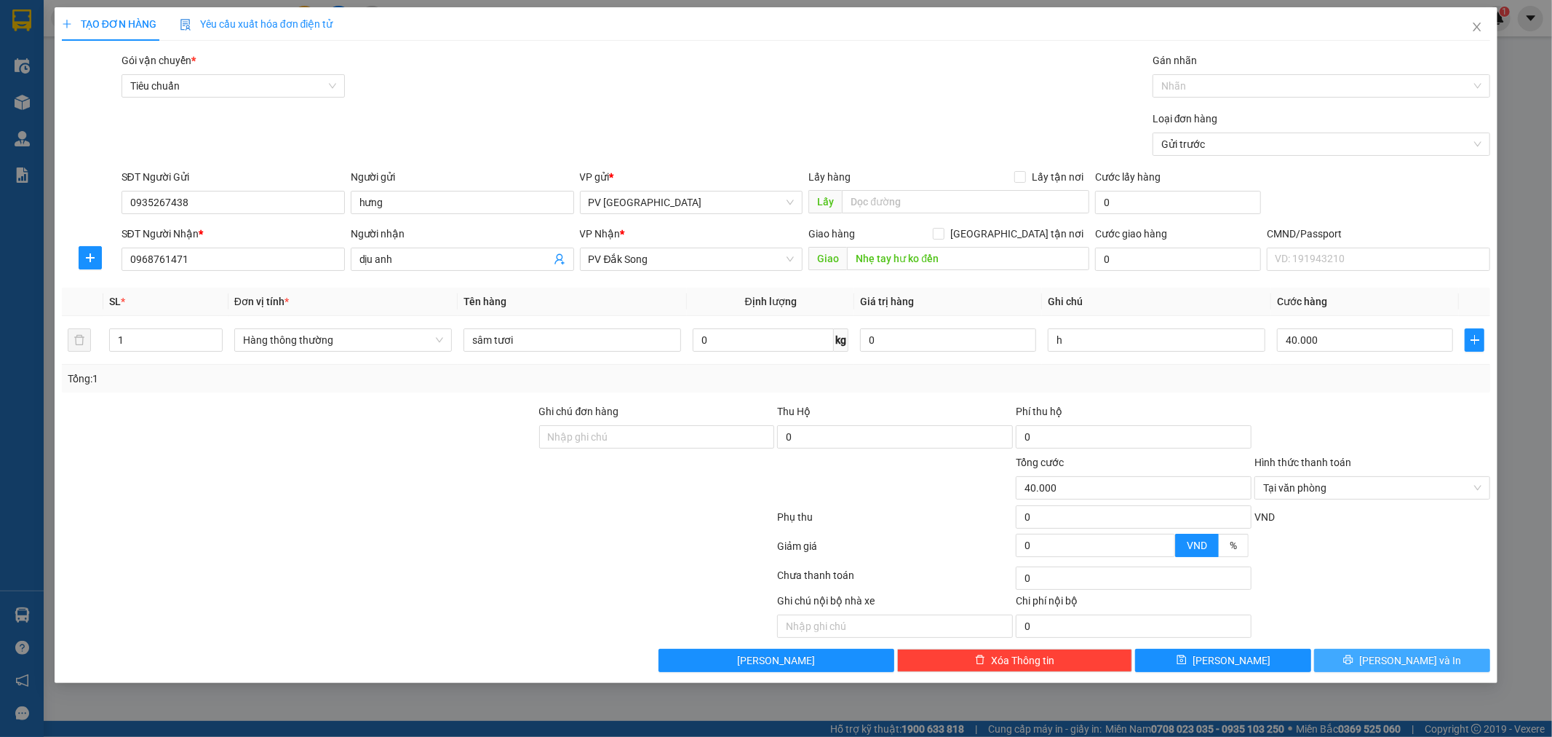
click at [1416, 656] on span "[PERSON_NAME] và In" at bounding box center [1411, 660] width 102 height 16
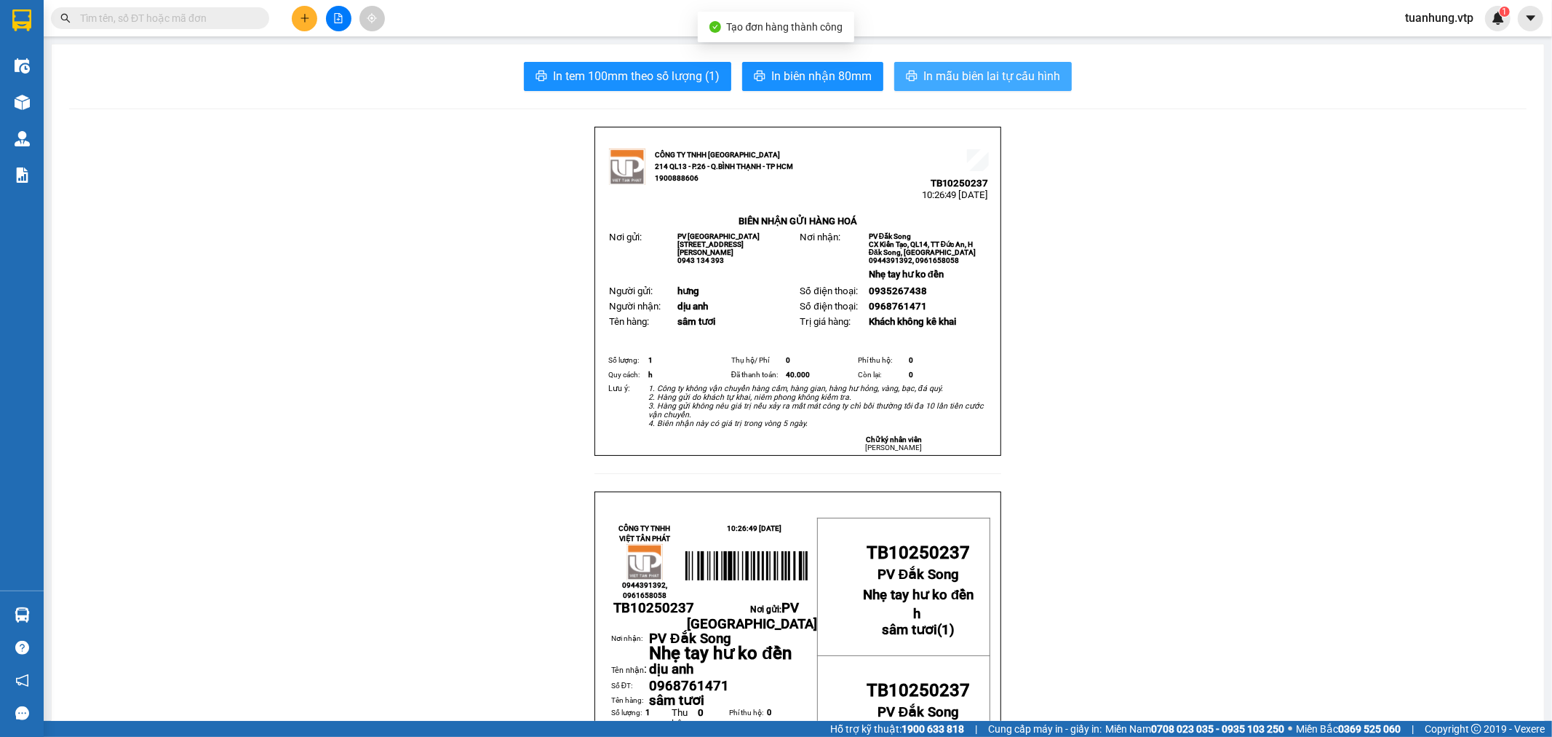
click at [959, 76] on span "In mẫu biên lai tự cấu hình" at bounding box center [992, 76] width 137 height 18
